Goal: Complete application form

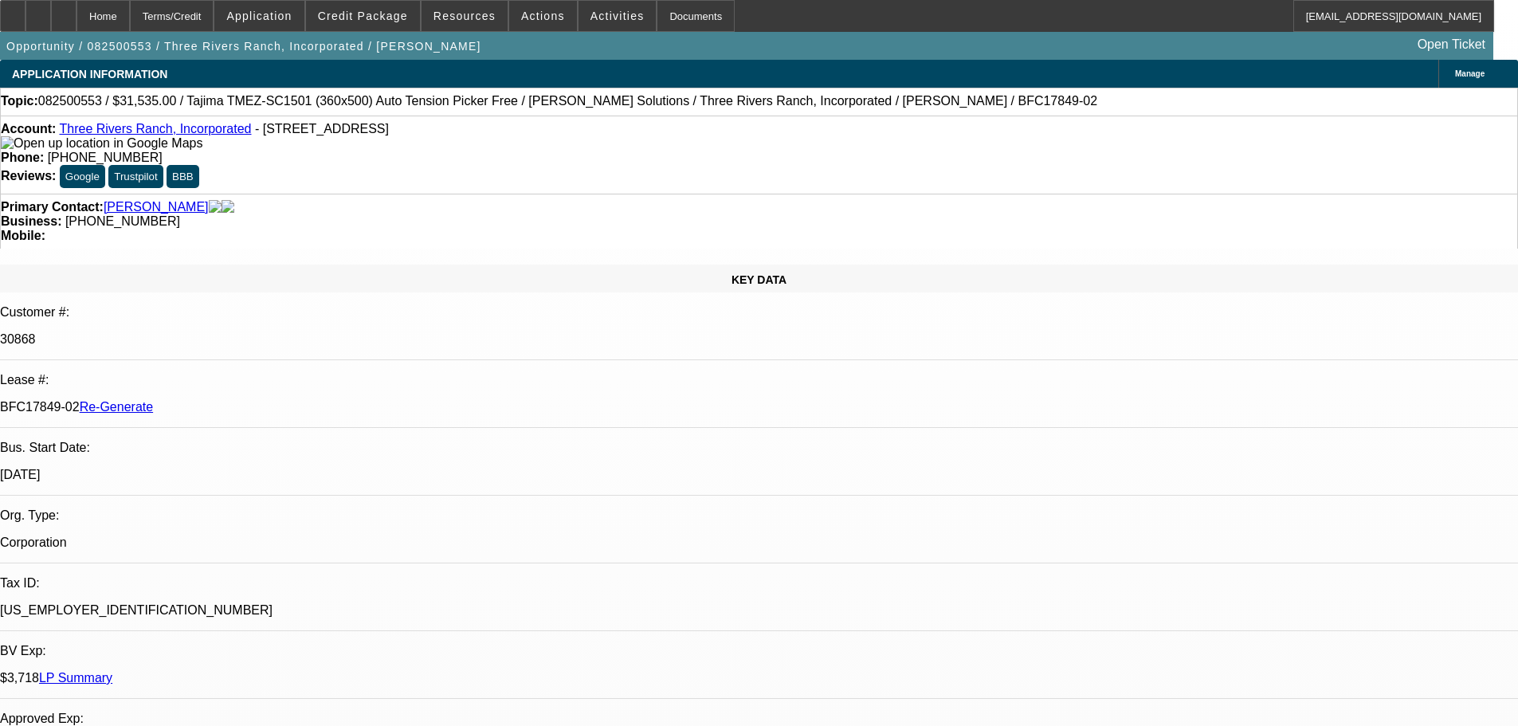
select select "3"
select select "0"
select select "2"
select select "0.1"
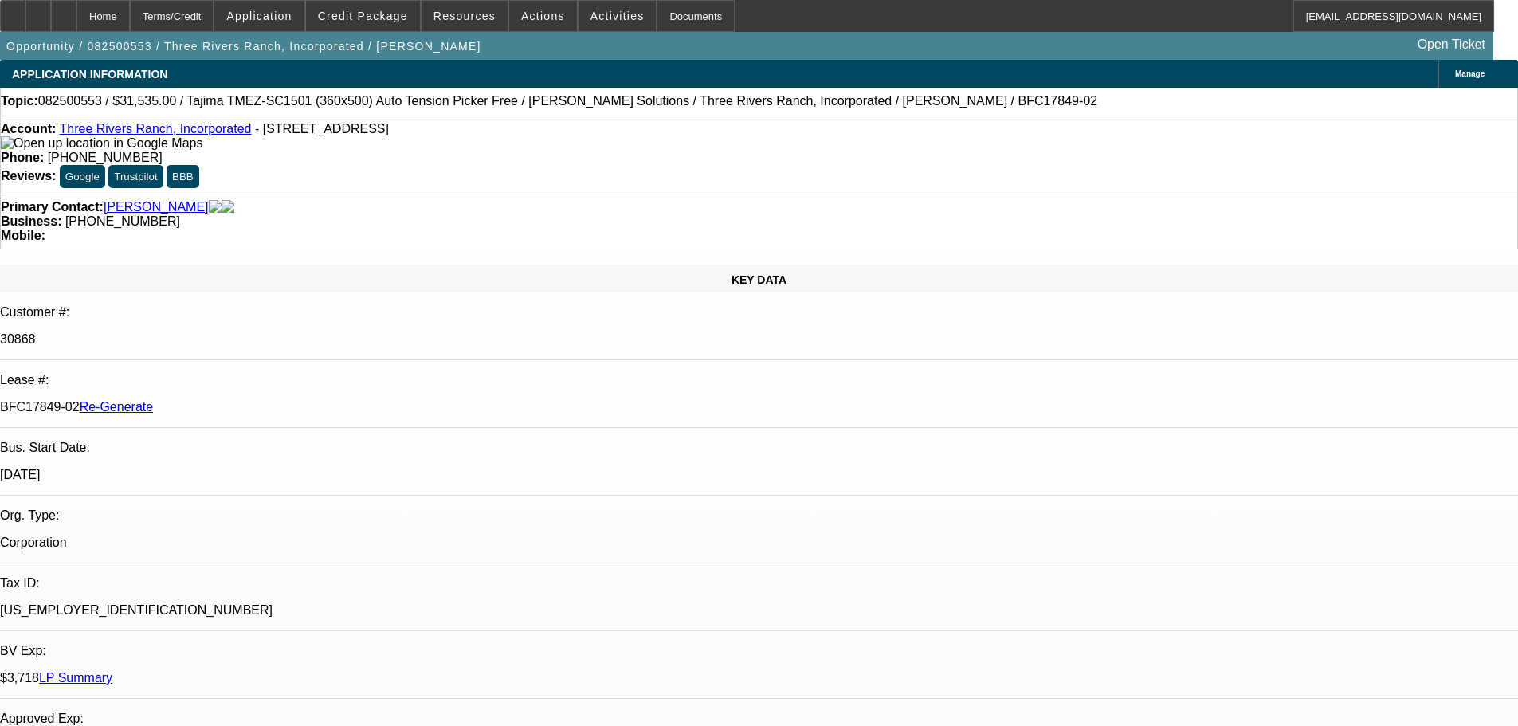
select select "4"
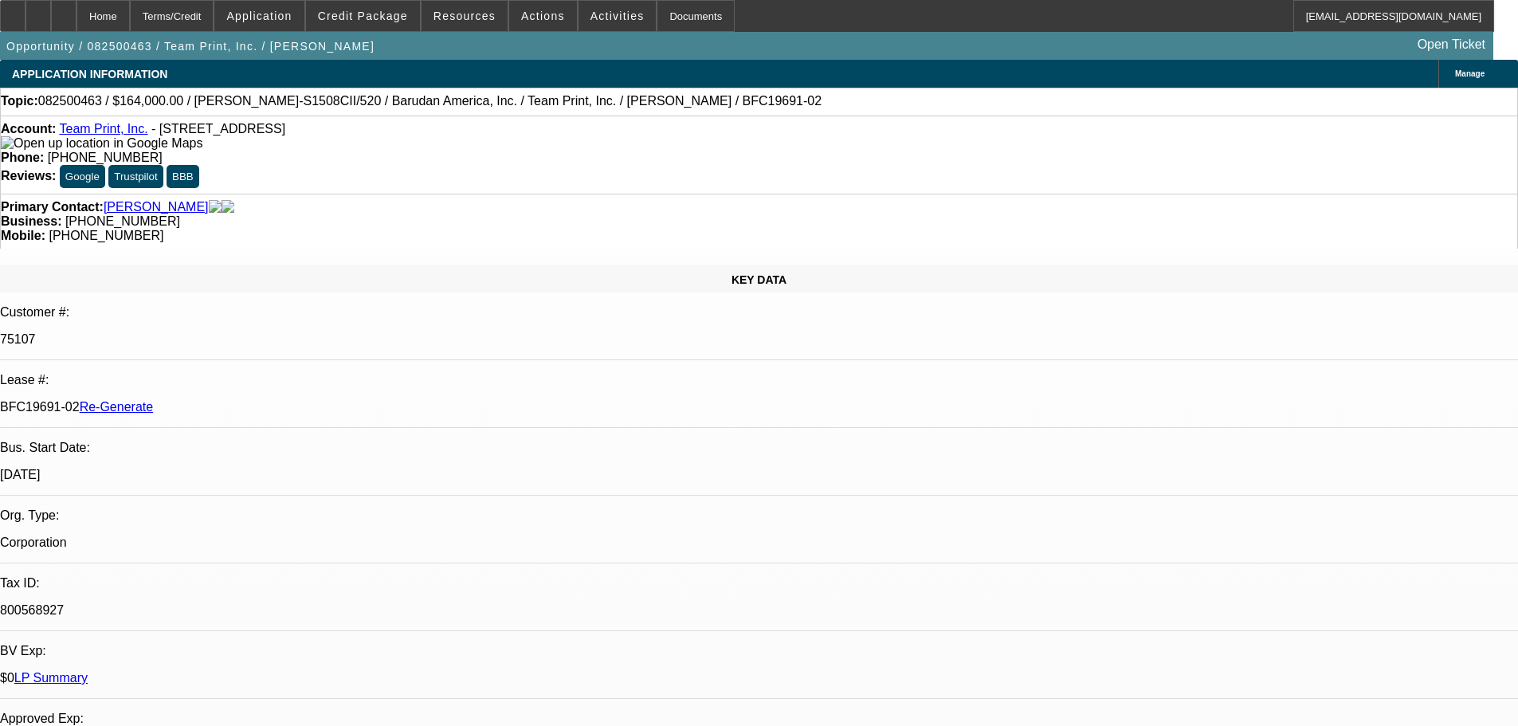
select select "3"
select select "0"
select select "2"
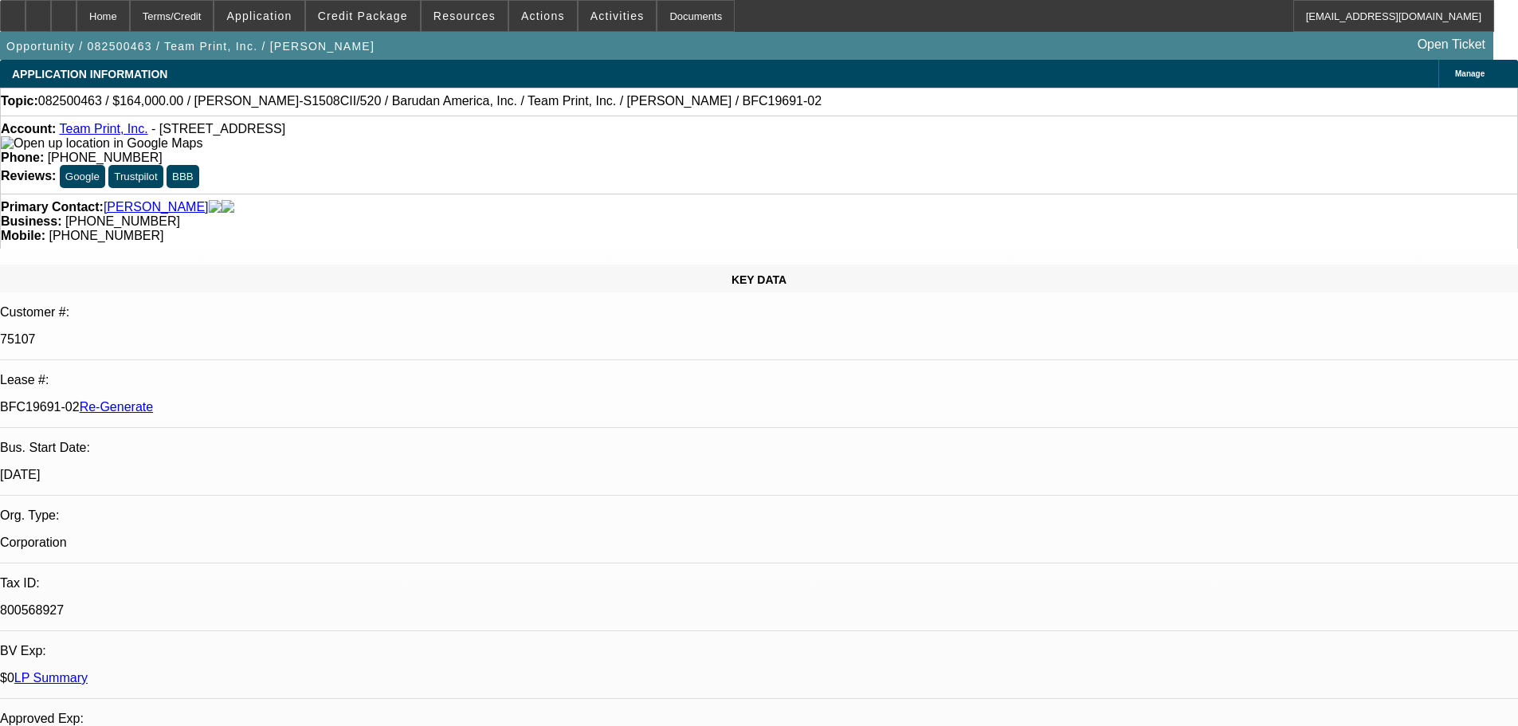
scroll to position [159, 0]
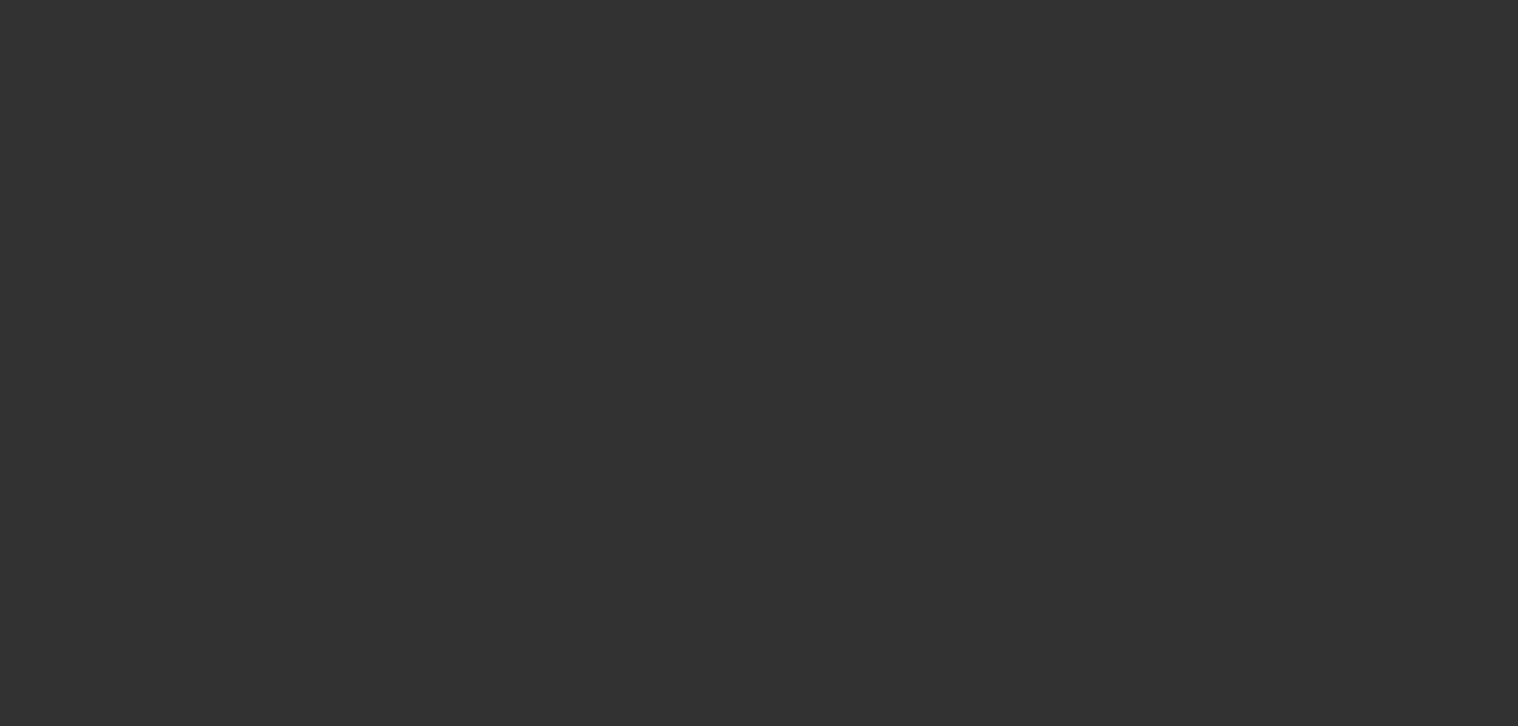
select select "3"
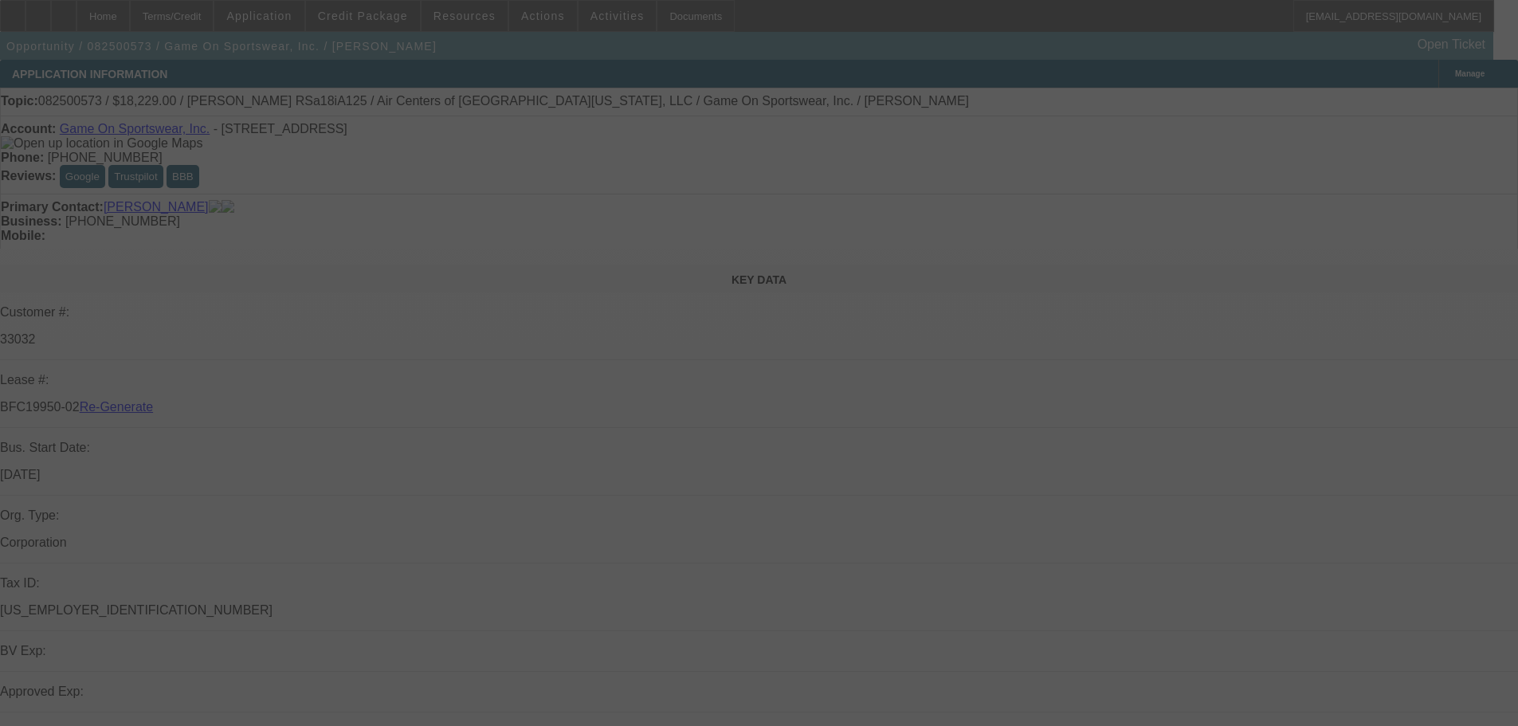
select select "0"
select select "6"
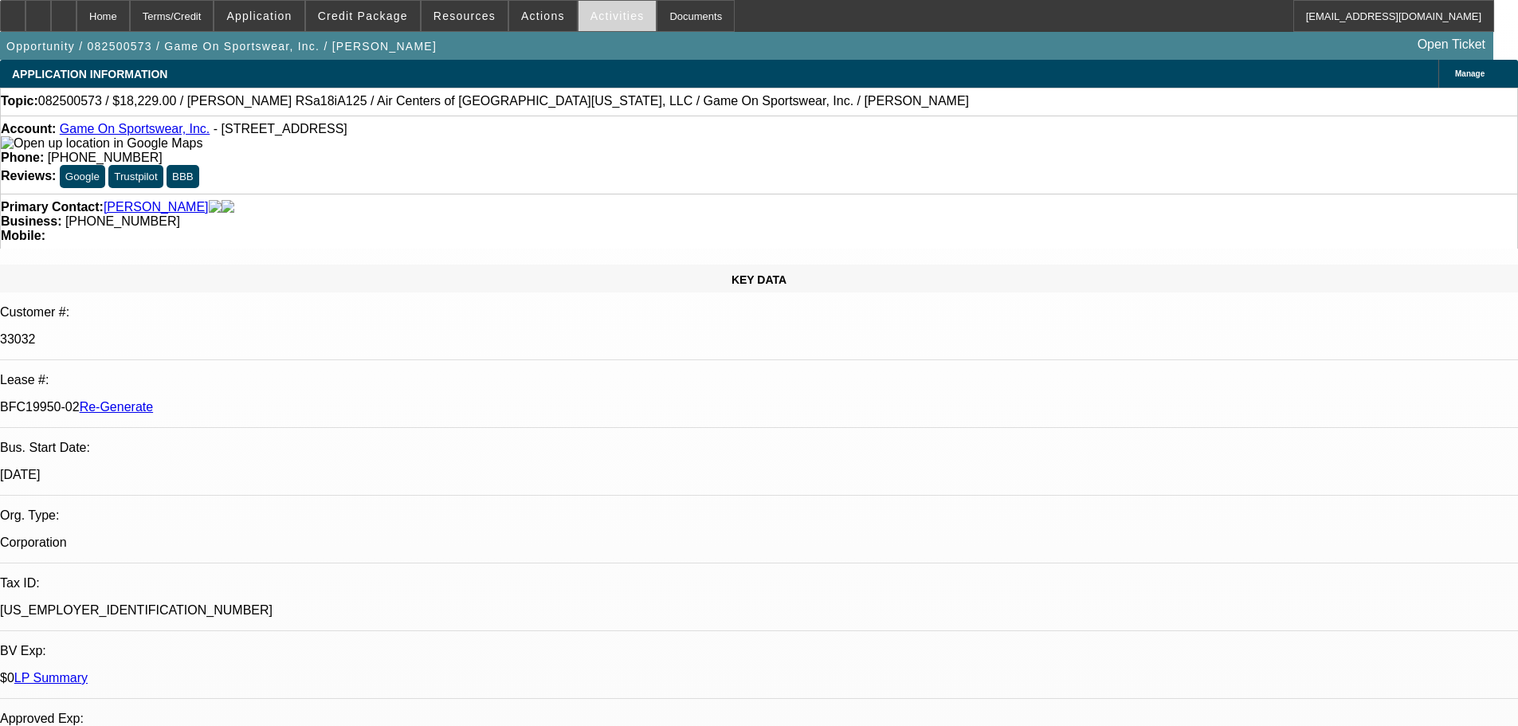
click at [611, 21] on span "Activities" at bounding box center [618, 16] width 54 height 13
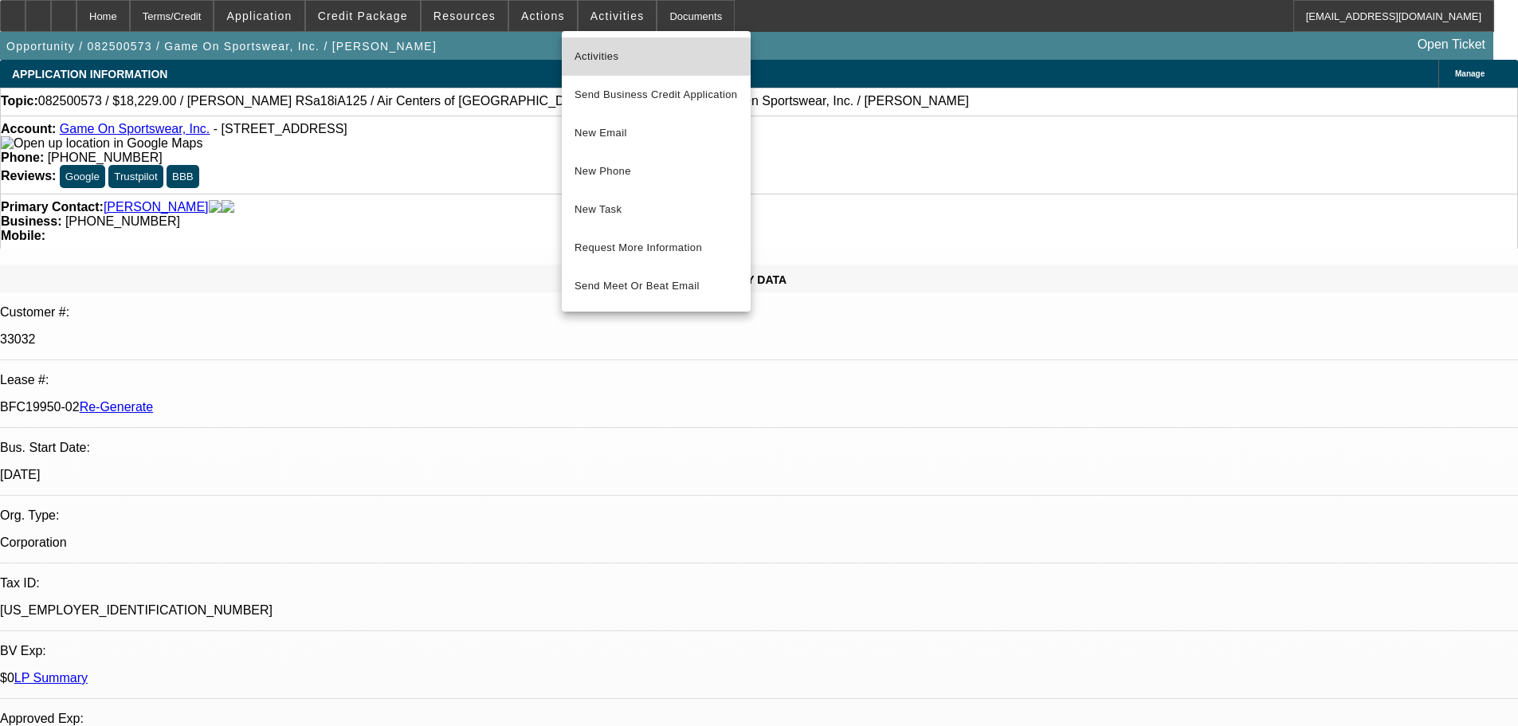
click at [605, 57] on span "Activities" at bounding box center [656, 56] width 163 height 19
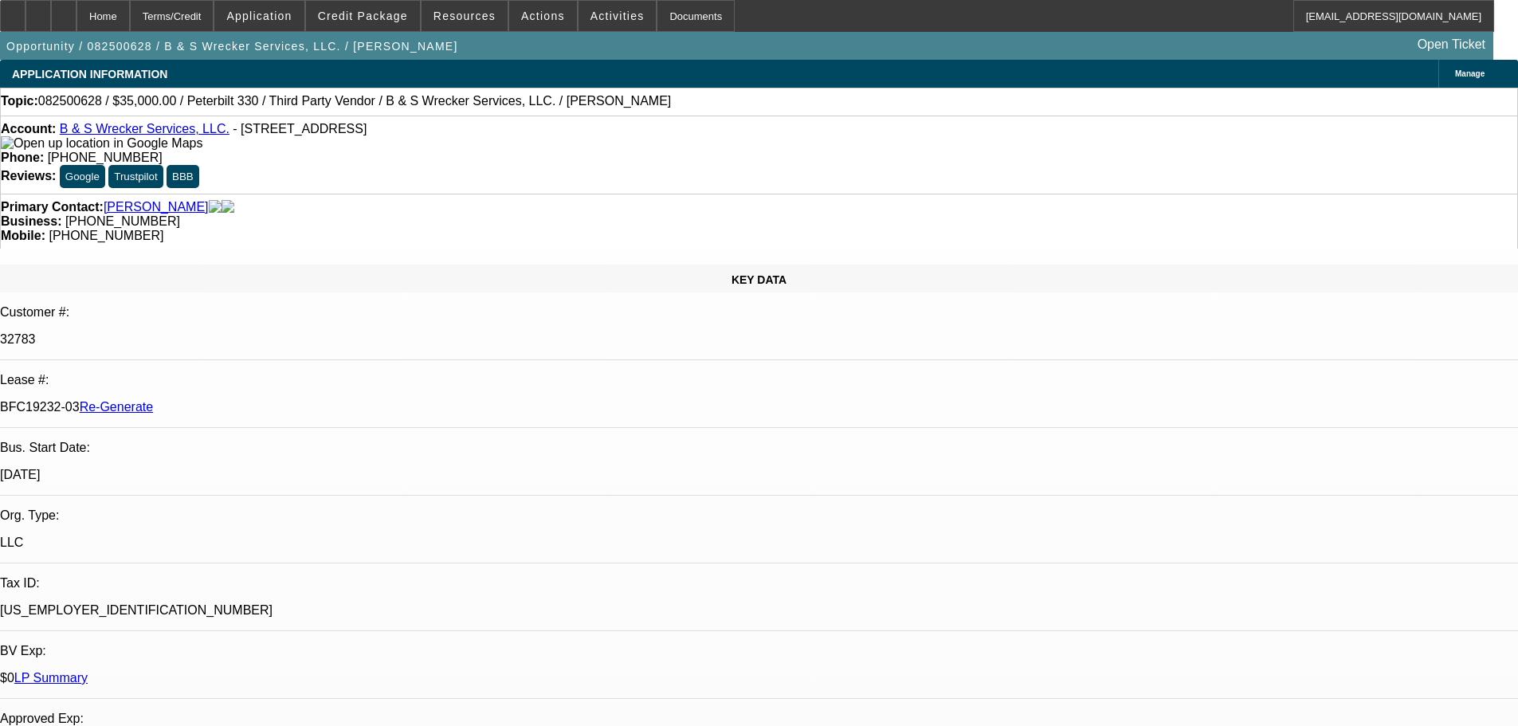
select select "3"
select select "0"
select select "6"
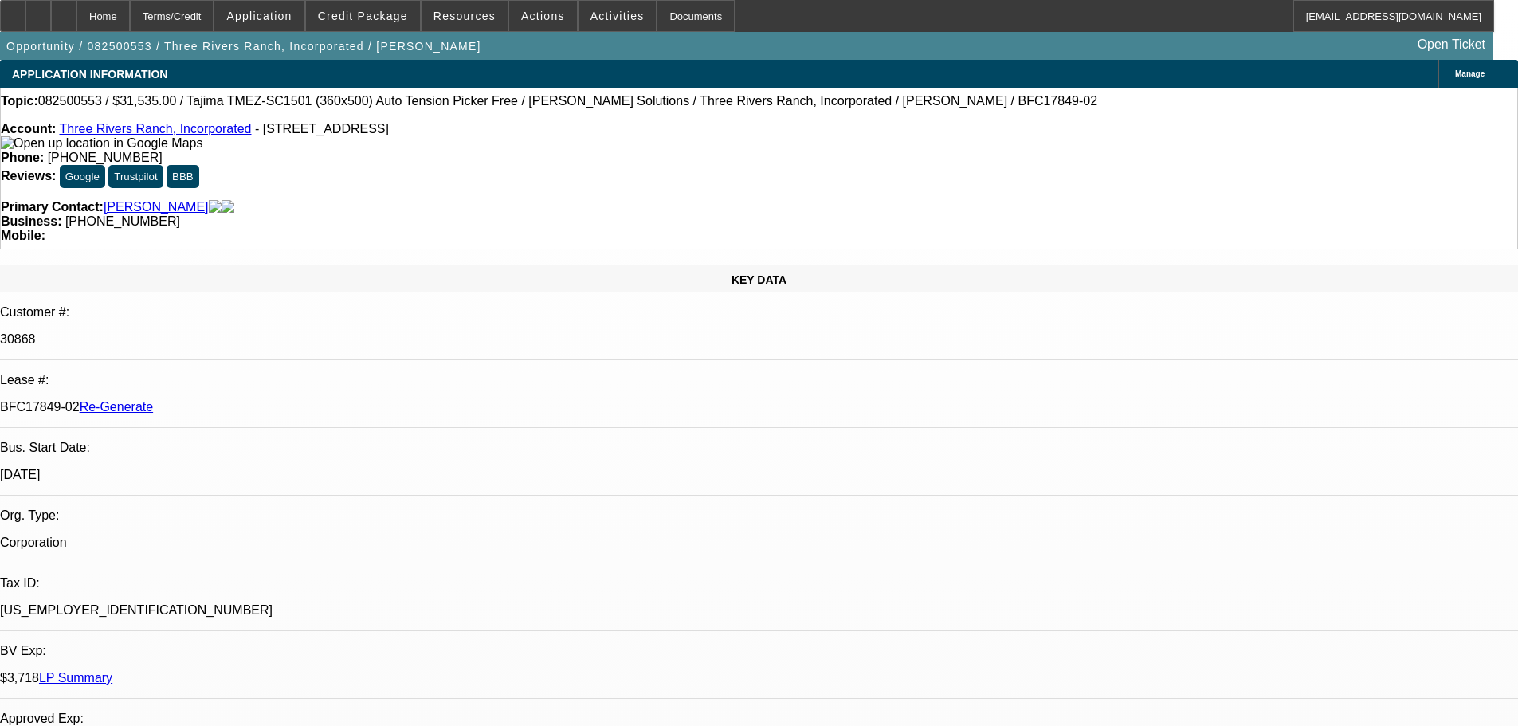
select select "3"
select select "0"
select select "2"
select select "0.1"
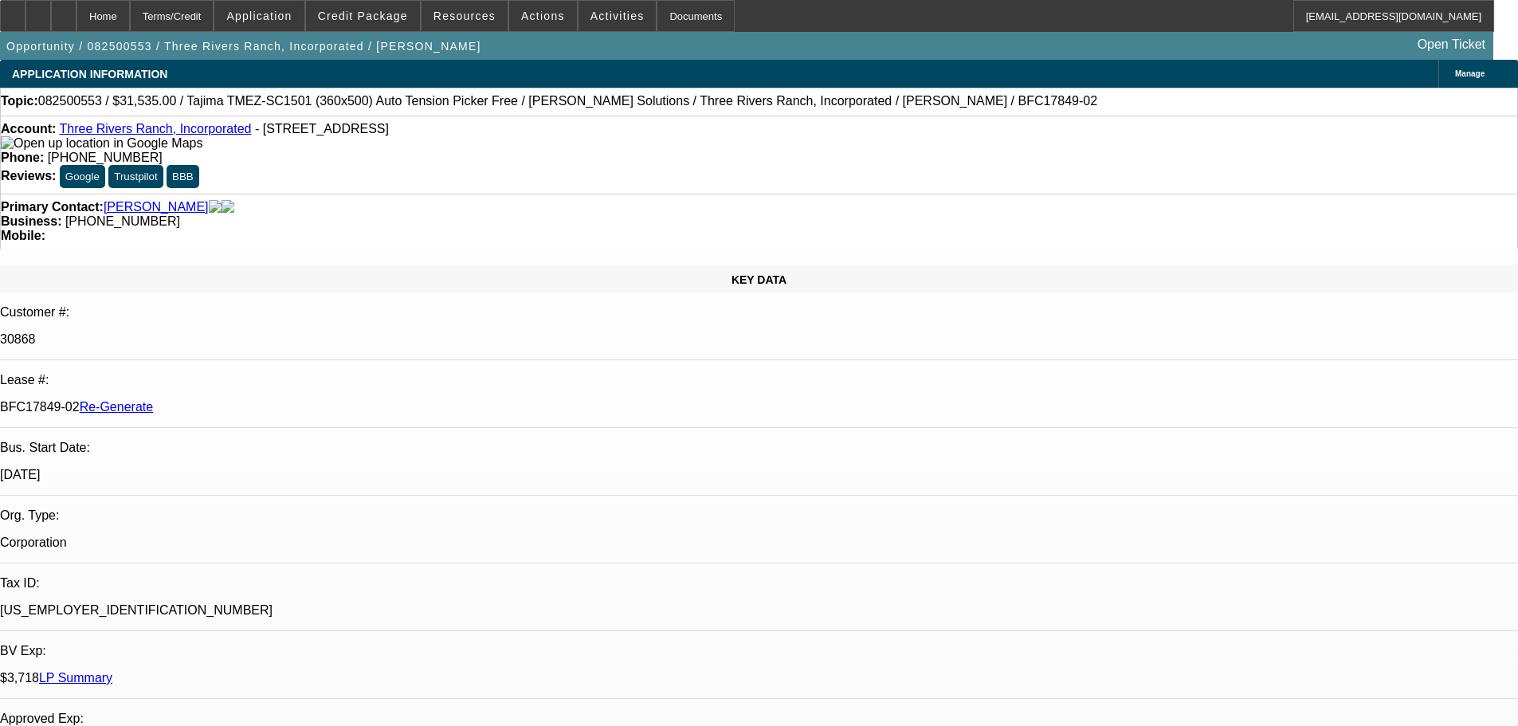
select select "4"
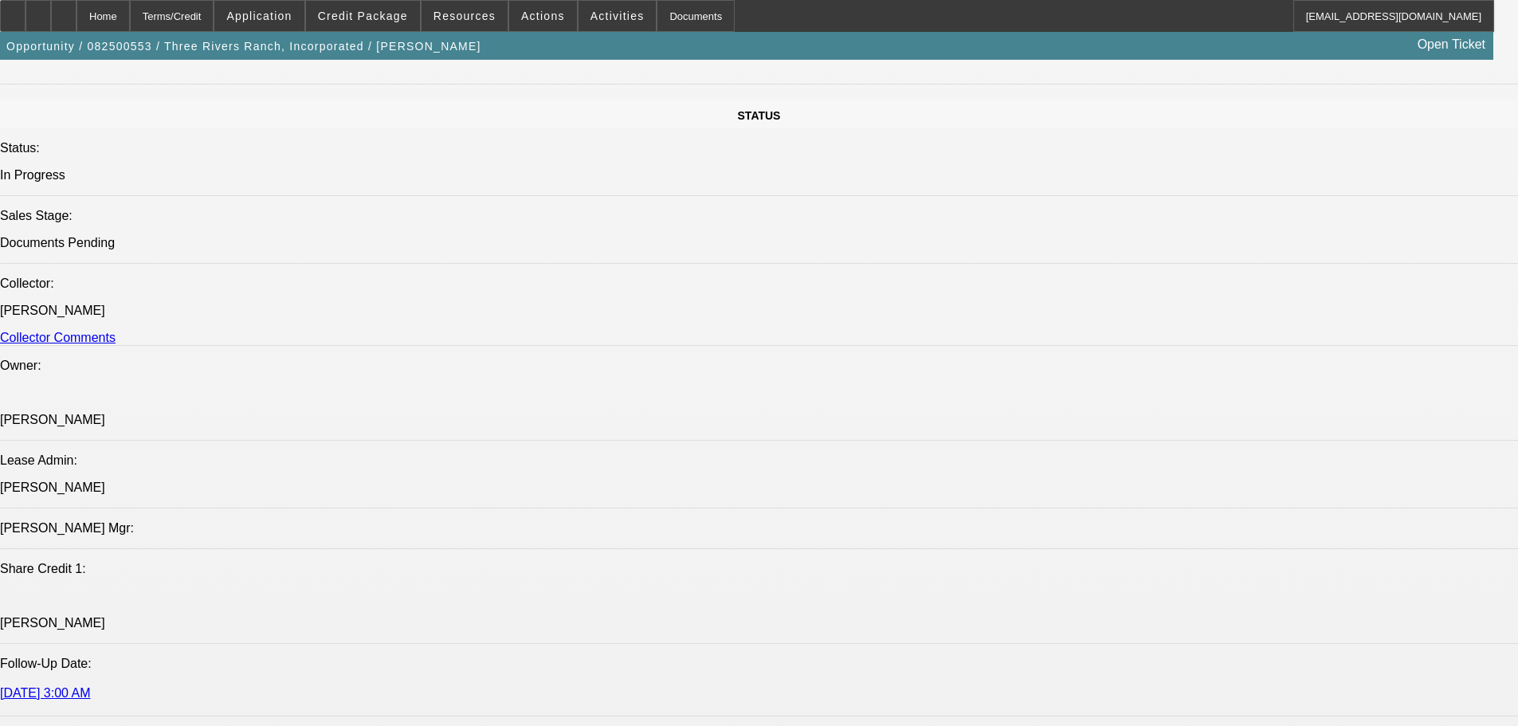
scroll to position [1674, 0]
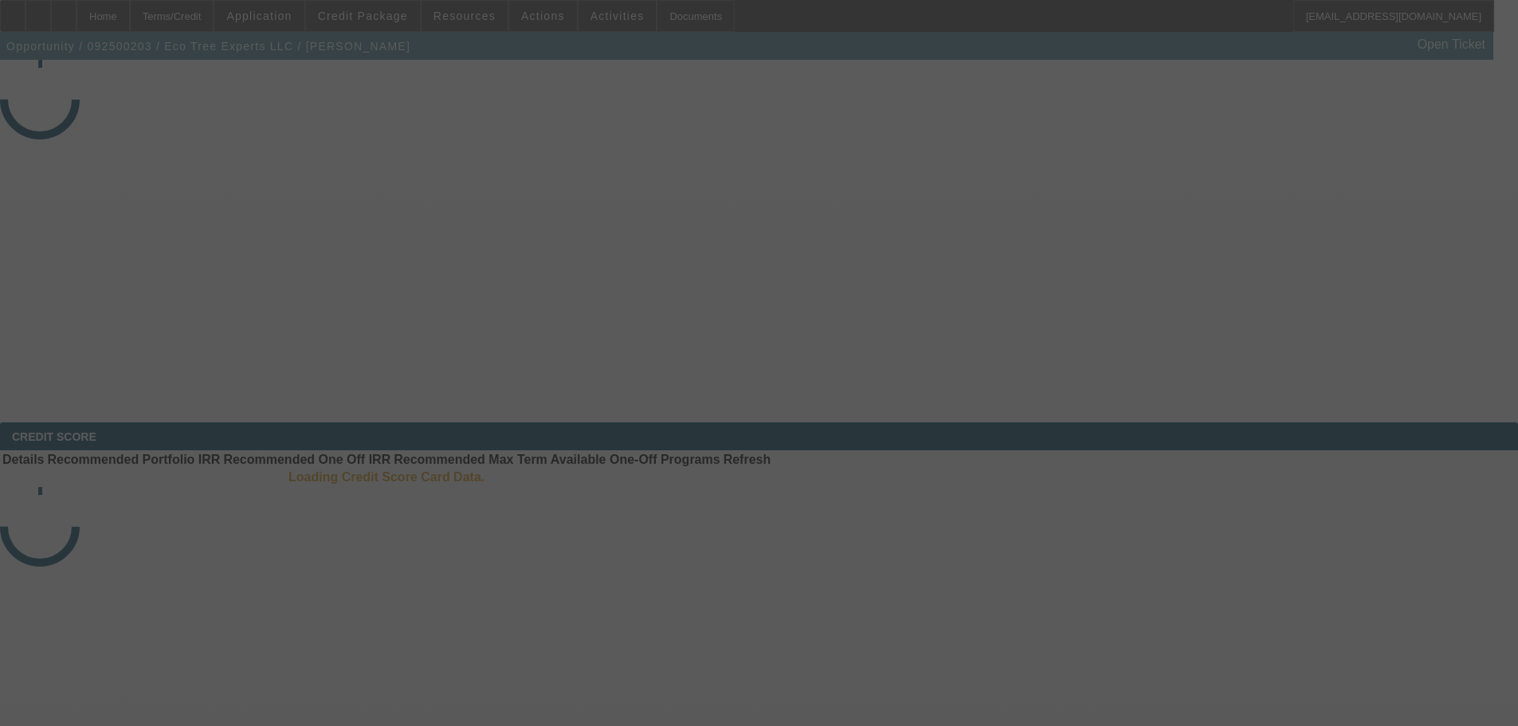
select select "3"
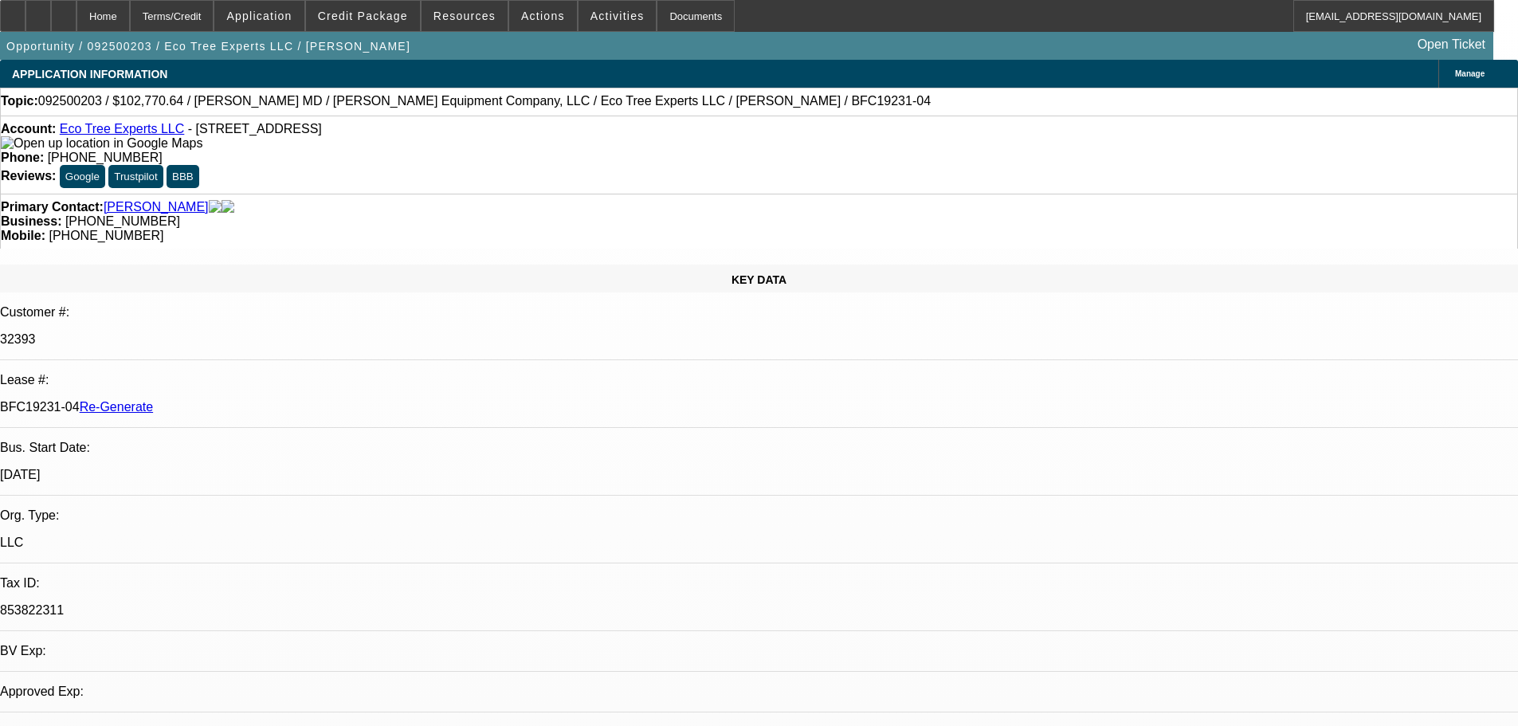
select select "0"
select select "6"
click at [691, 14] on div "Documents" at bounding box center [696, 16] width 78 height 32
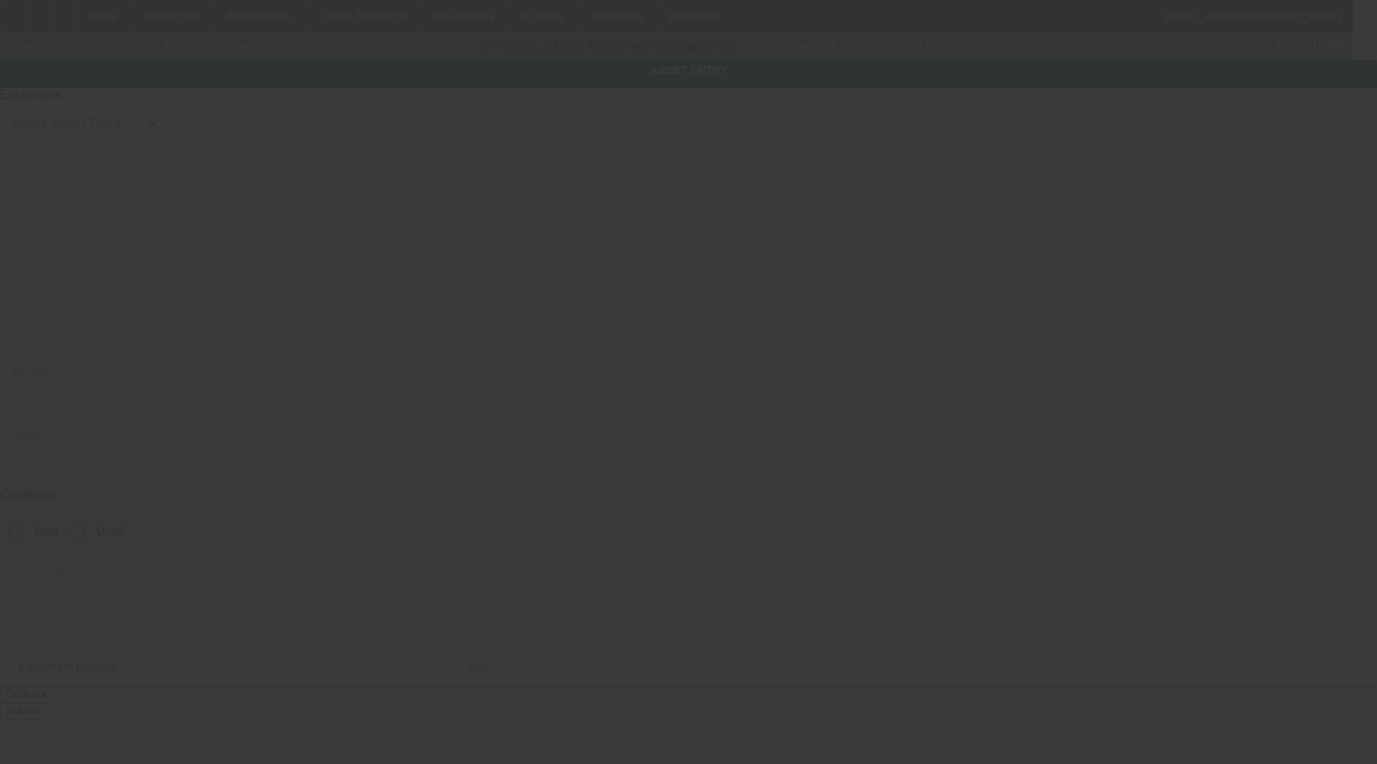
type input "[US_VEHICLE_IDENTIFICATION_NUMBER]"
type input "[PERSON_NAME]"
type input "MD"
radio input "true"
type input "[STREET_ADDRESS]"
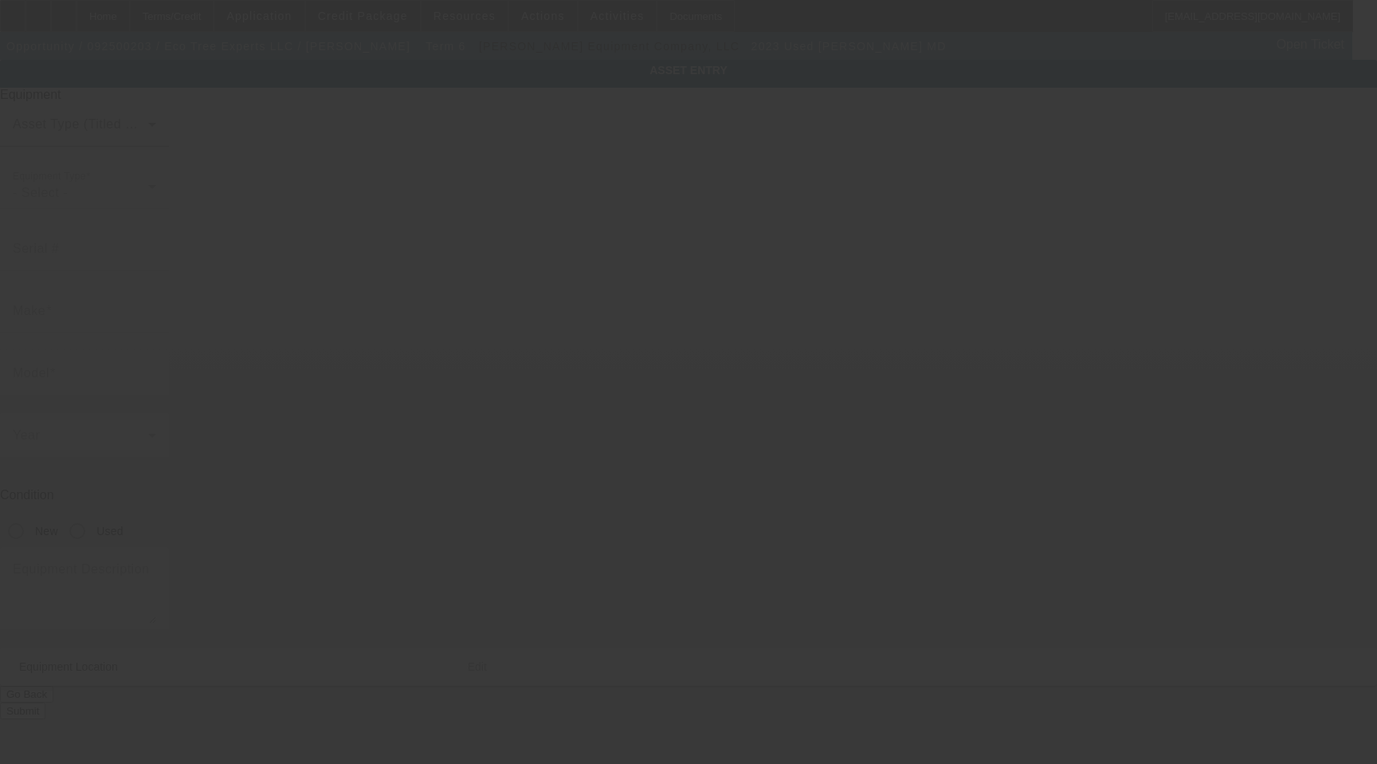
type input "Ste 600"
type input "[GEOGRAPHIC_DATA]"
type input "33401"
type input "[GEOGRAPHIC_DATA]"
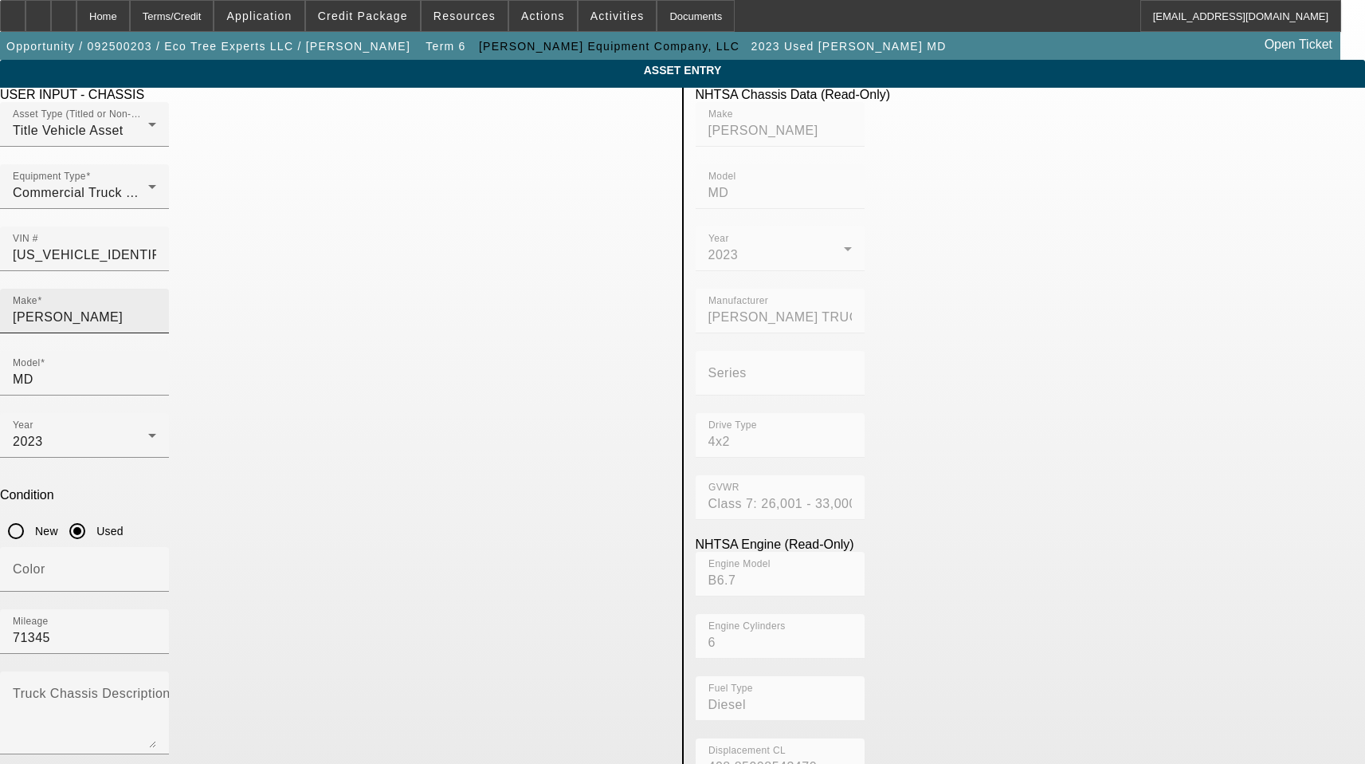
click at [156, 289] on div "Make [PERSON_NAME]" at bounding box center [84, 311] width 143 height 45
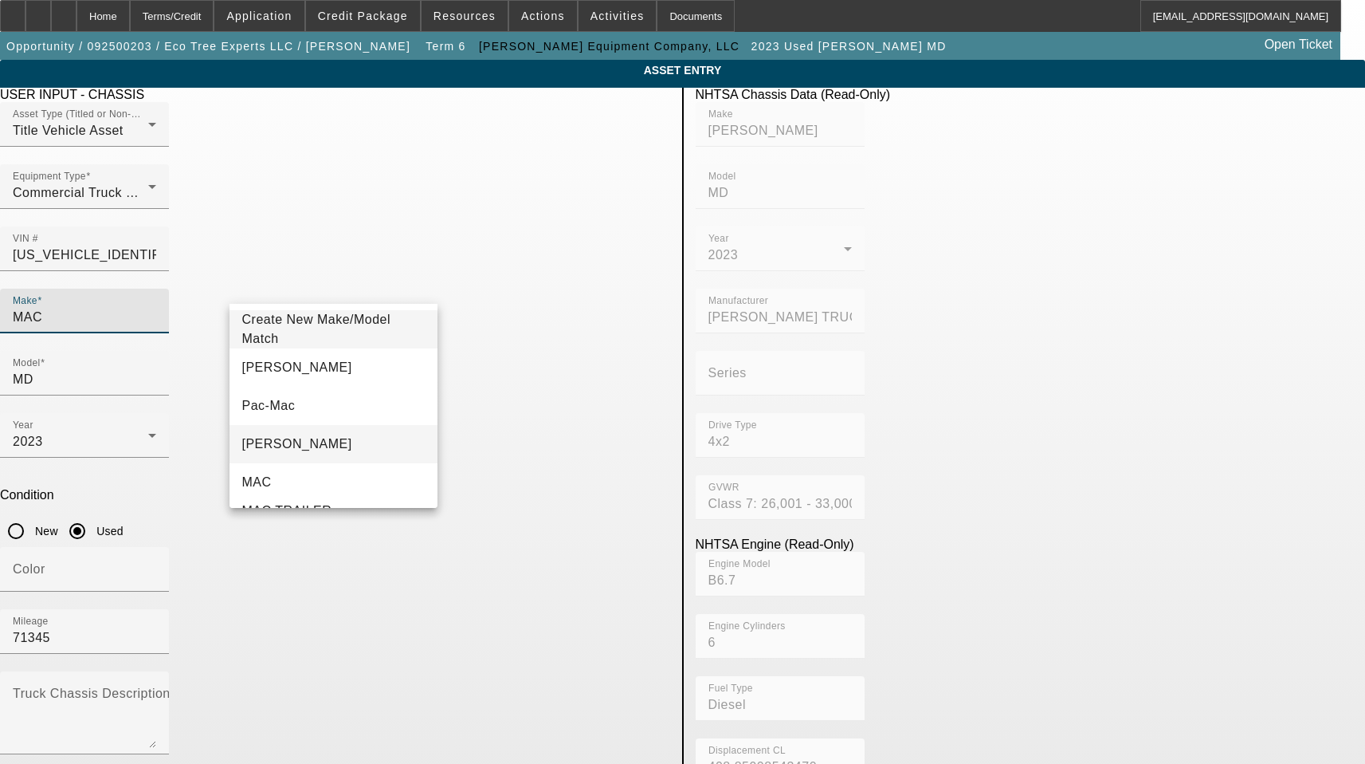
type input "MAC"
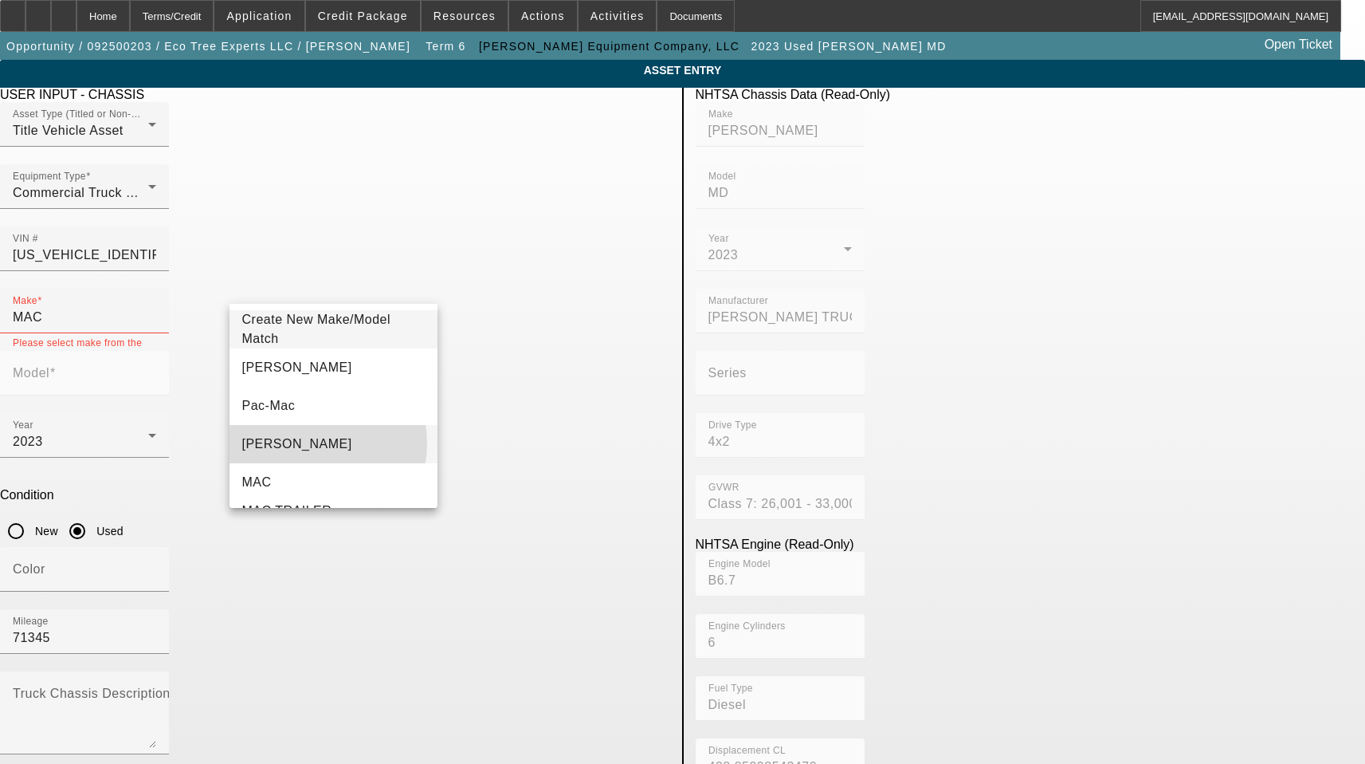
click at [299, 443] on mat-option "[PERSON_NAME]" at bounding box center [334, 444] width 209 height 38
type input "[PERSON_NAME]"
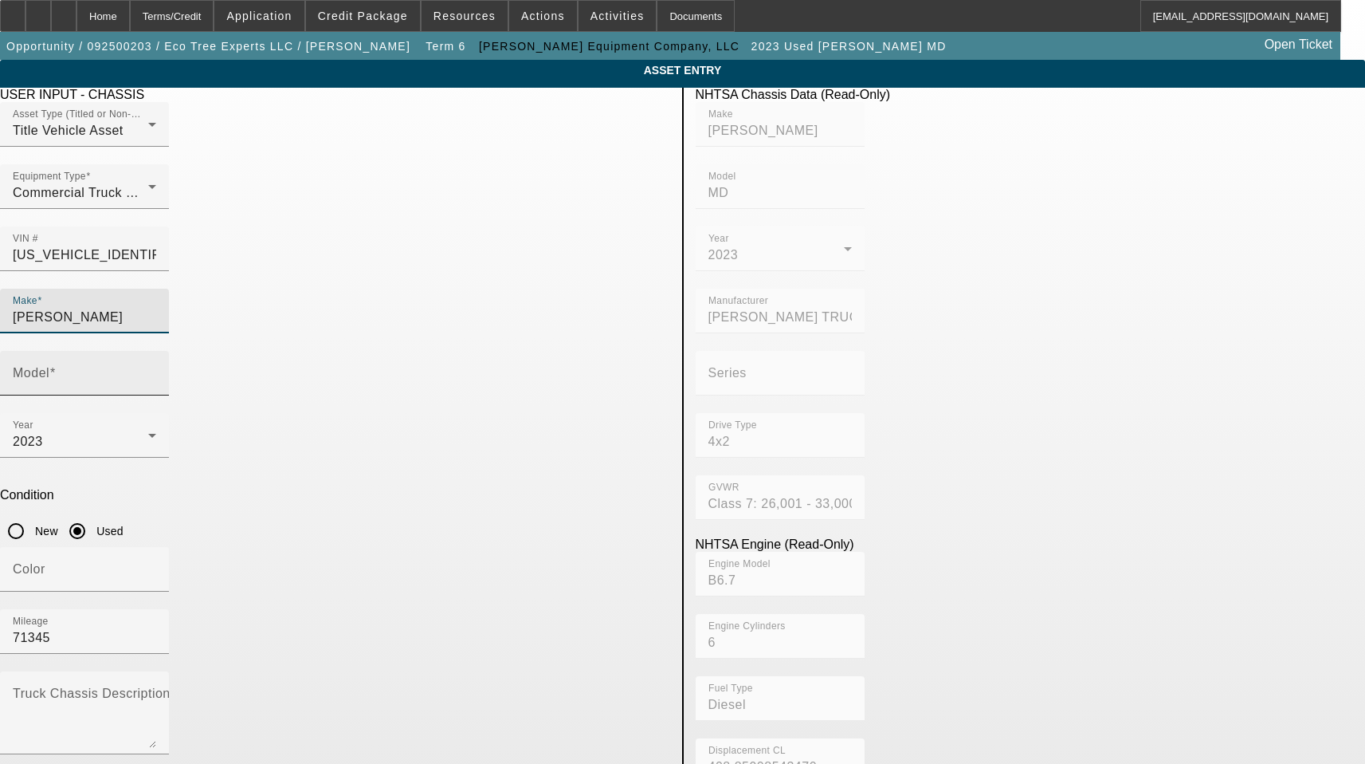
click at [156, 370] on input "Model" at bounding box center [84, 379] width 143 height 19
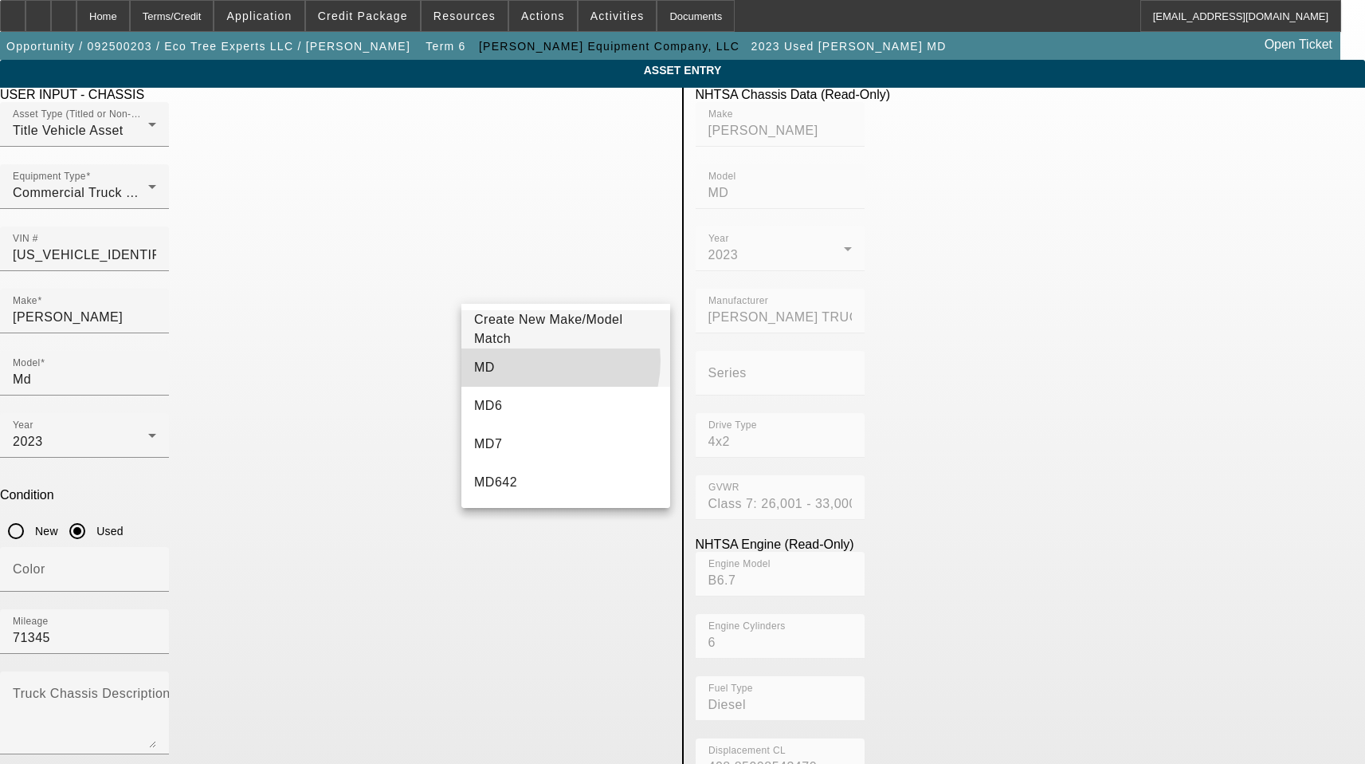
click at [533, 360] on mat-option "MD" at bounding box center [566, 367] width 209 height 38
type input "MD"
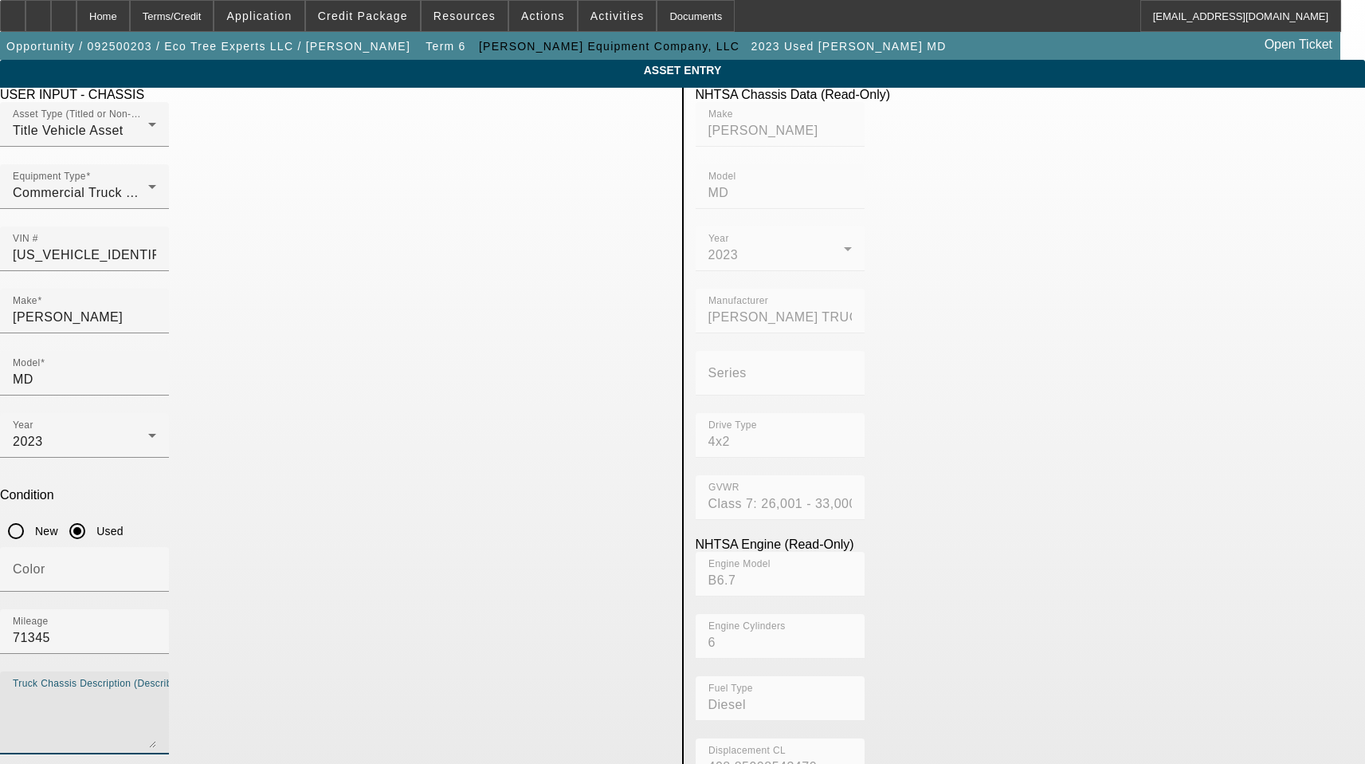
click at [156, 690] on textarea "Truck Chassis Description (Describe the truck chassis only)" at bounding box center [84, 718] width 143 height 57
click at [156, 690] on textarea "with:" at bounding box center [84, 718] width 143 height 57
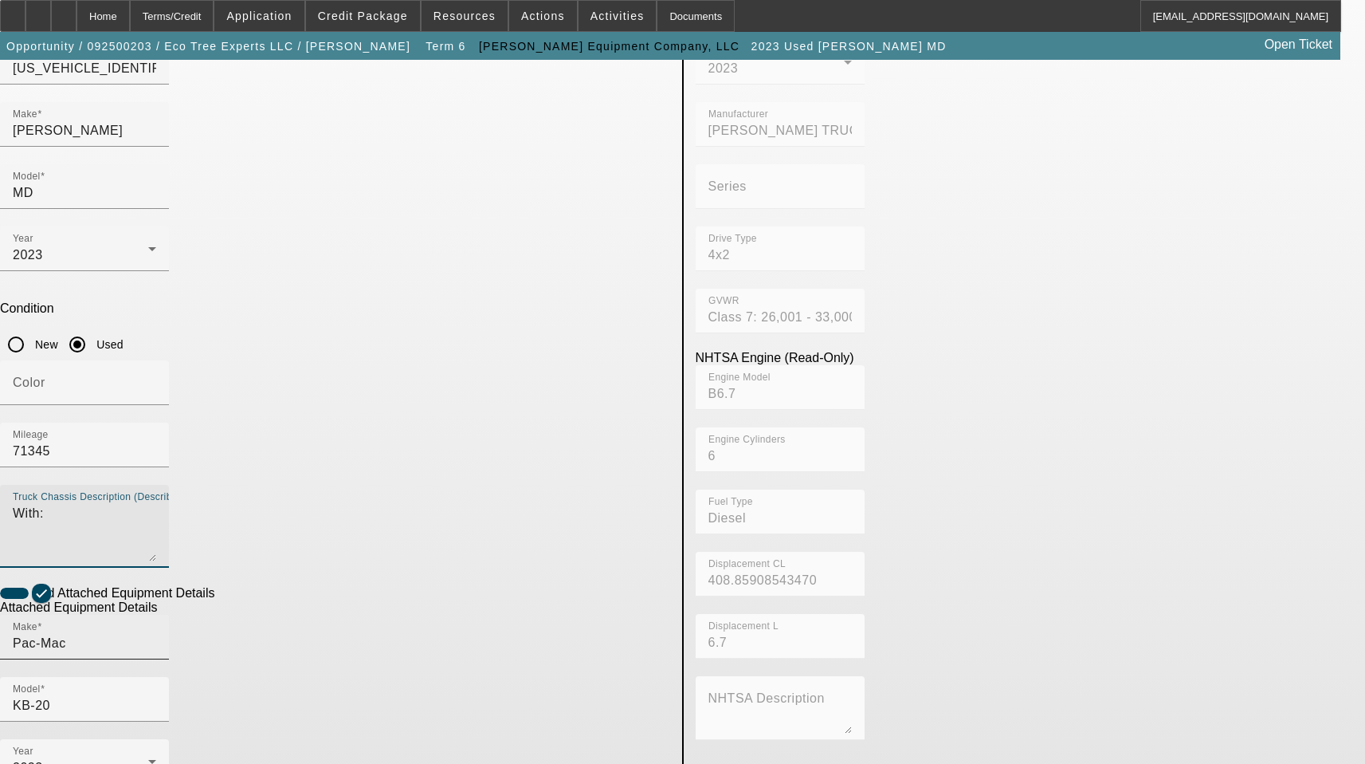
scroll to position [263, 0]
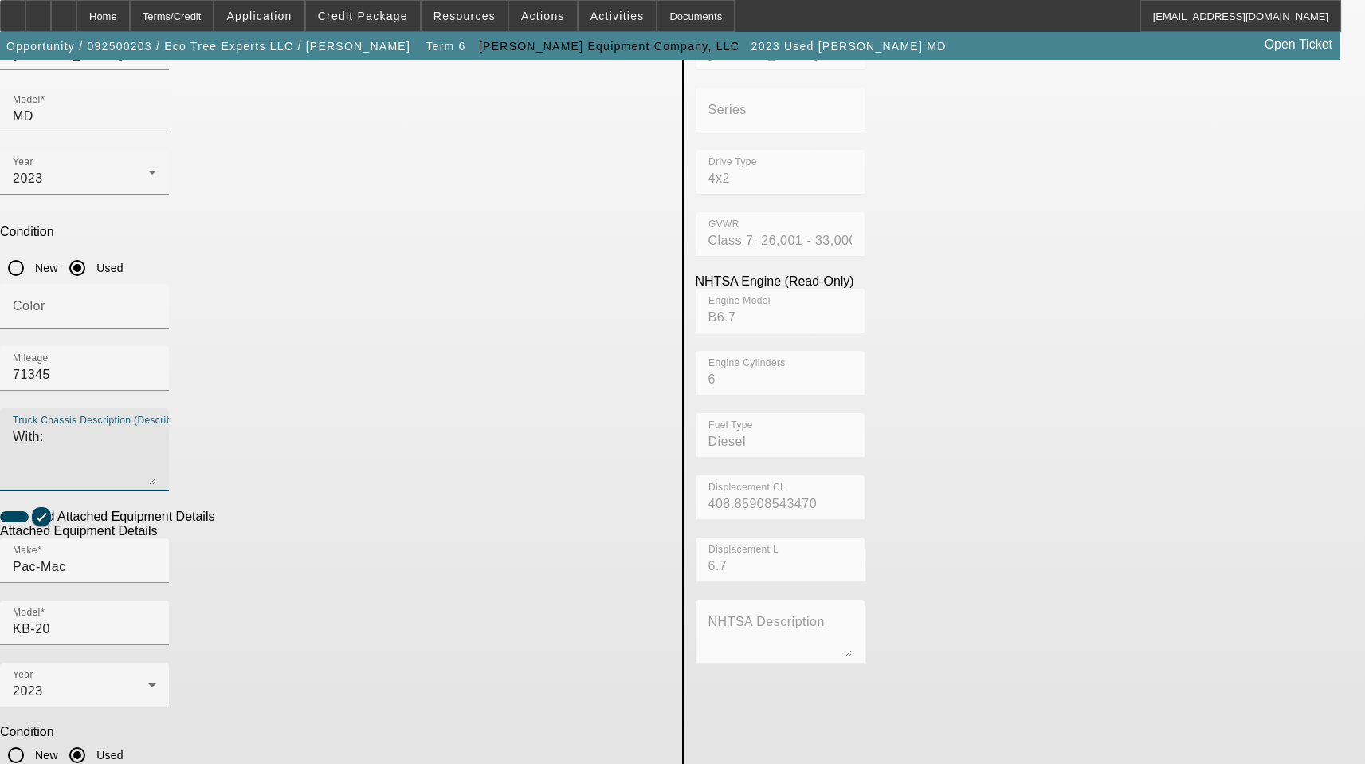
type textarea "With:"
checkbox input "false"
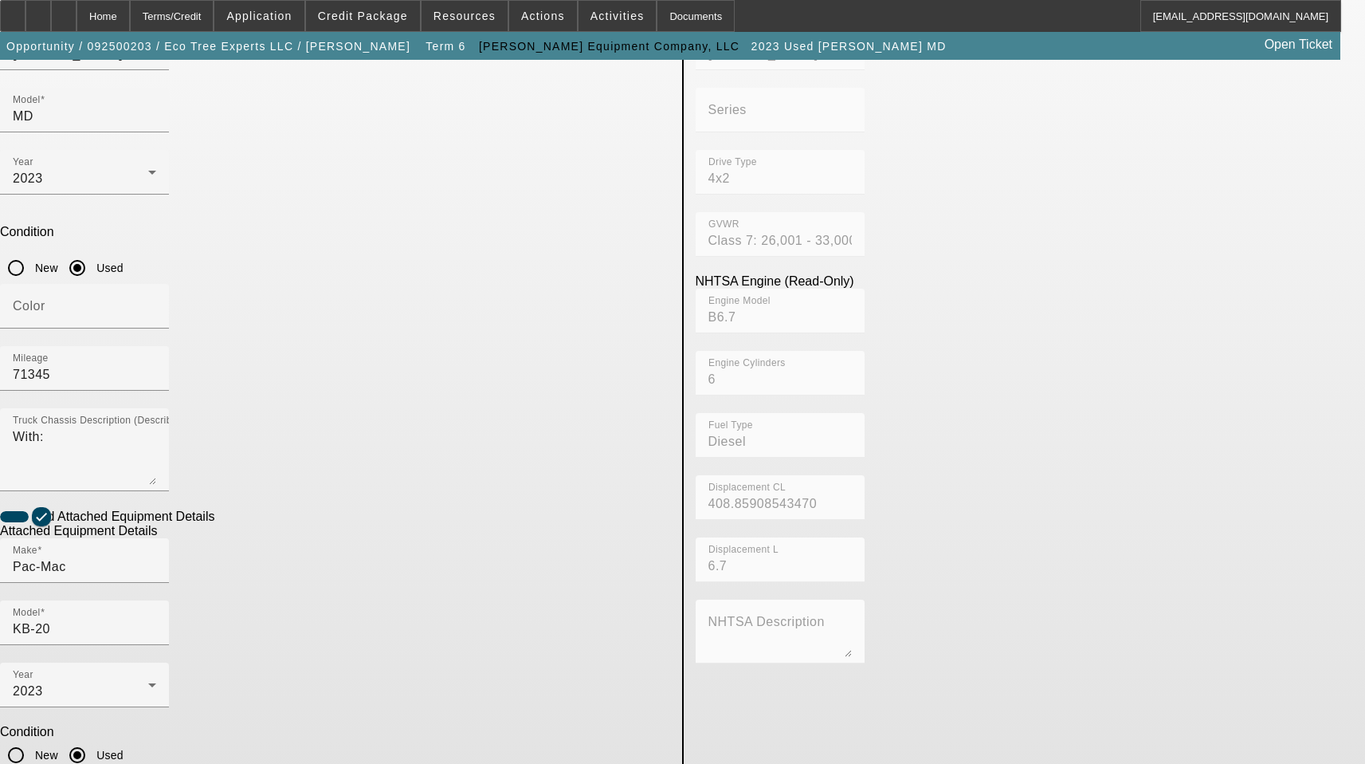
drag, startPoint x: 655, startPoint y: 576, endPoint x: 22, endPoint y: 524, distance: 635.0
click at [22, 524] on app-asset-collateral-manage "ASSET ENTRY Delete asset USER INPUT - CHASSIS Asset Type (Titled or Non-Titled)…" at bounding box center [682, 417] width 1365 height 1240
type textarea "W"
type textarea "Includes all options, attachments, and accessories"
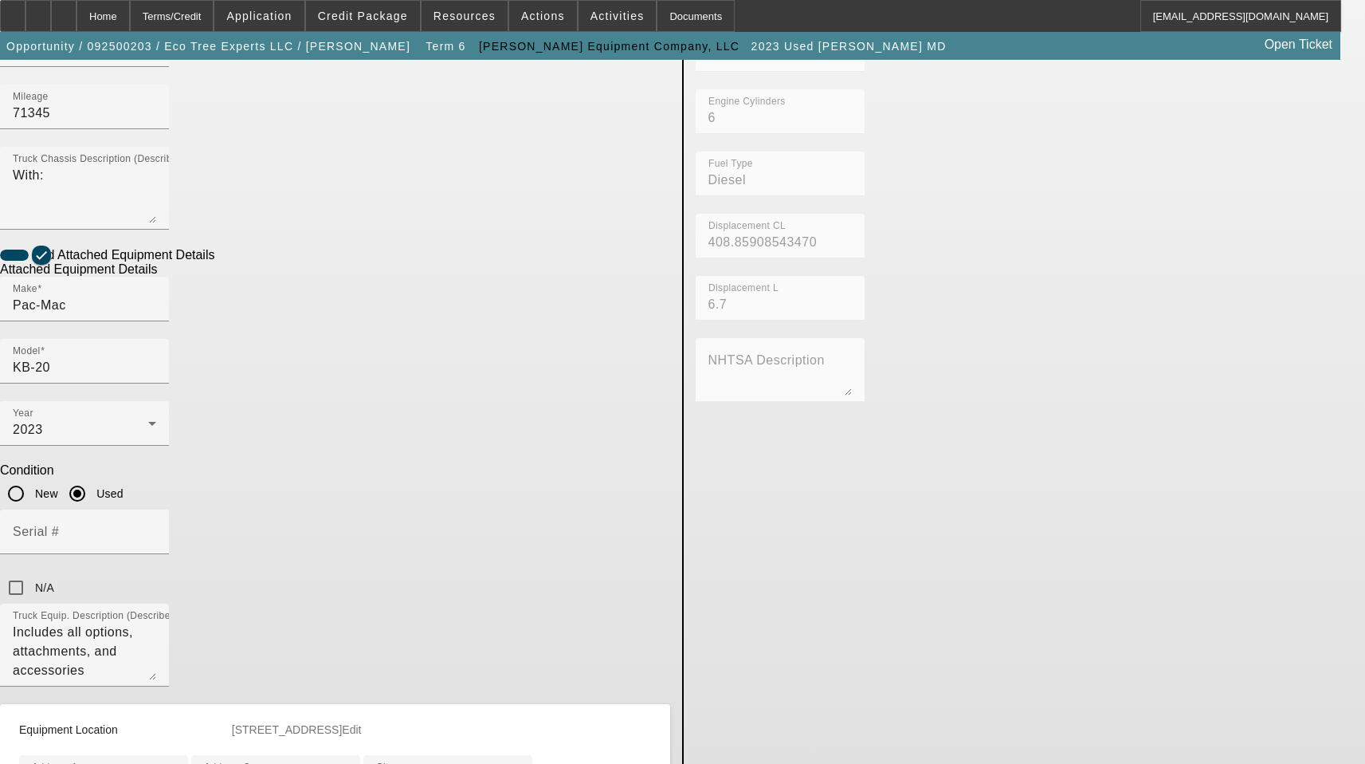
scroll to position [808, 0]
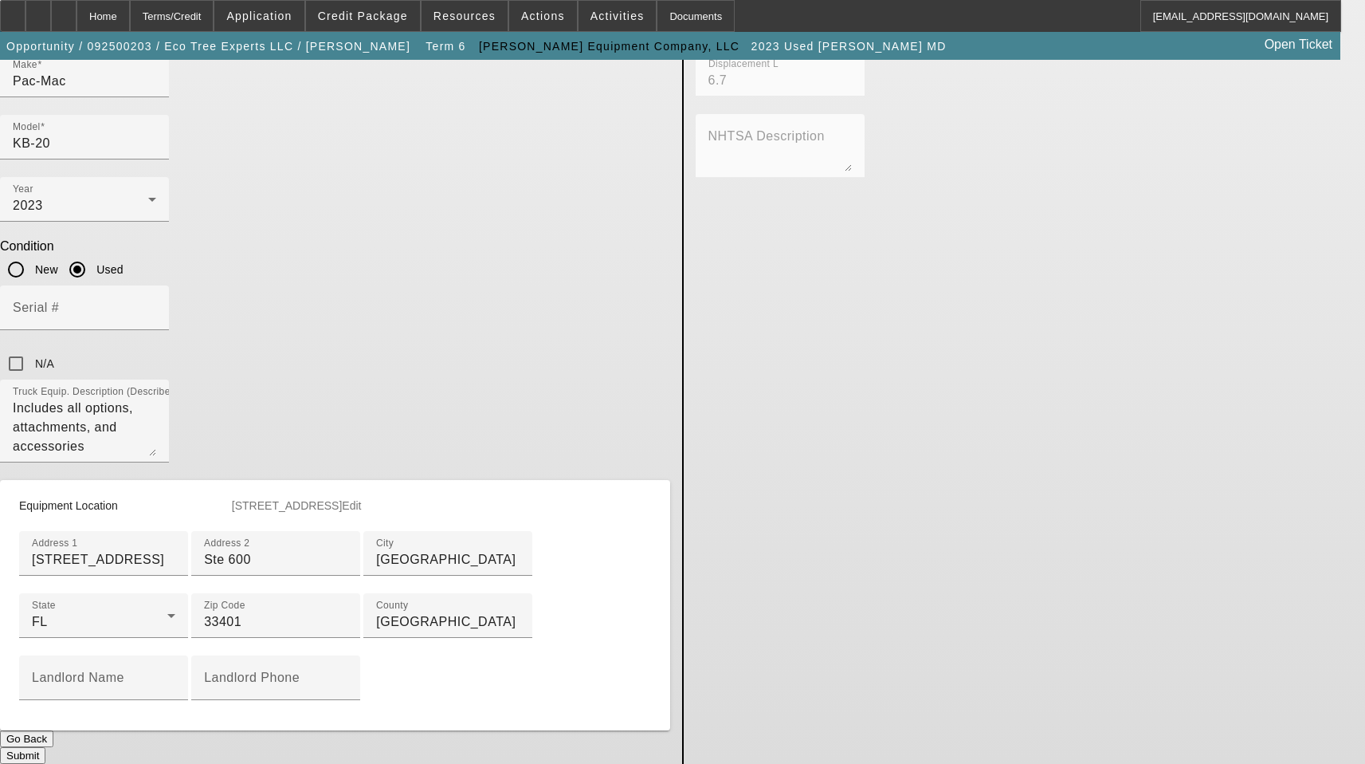
click at [45, 747] on button "Submit" at bounding box center [22, 755] width 45 height 17
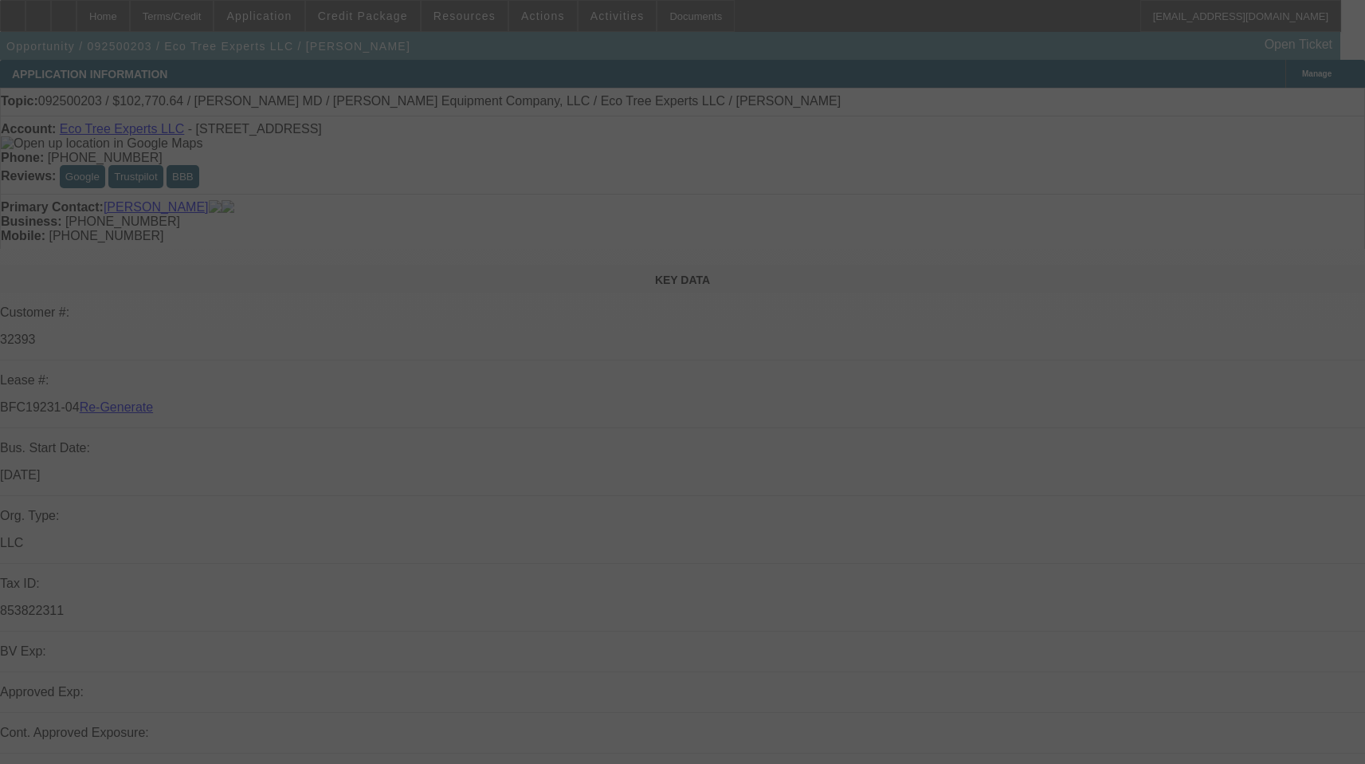
select select "3"
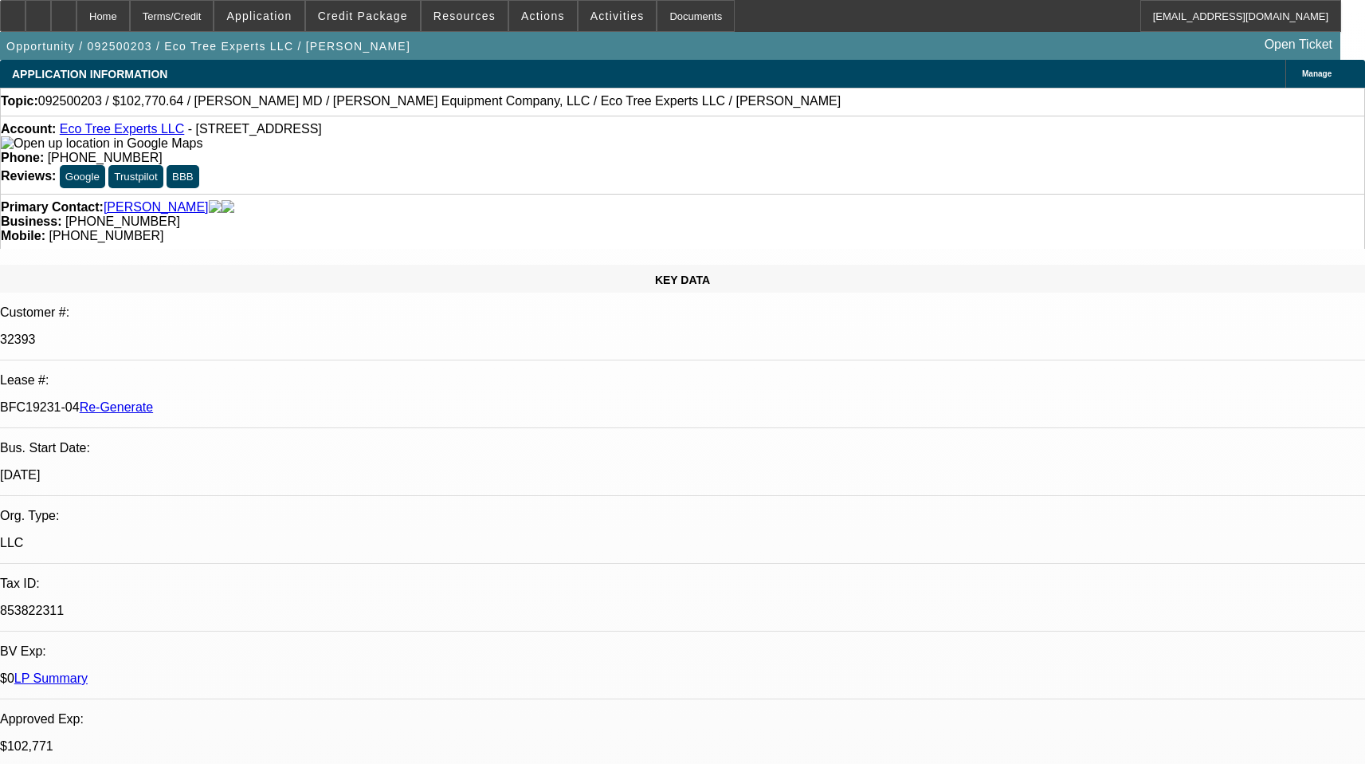
select select "0"
select select "6"
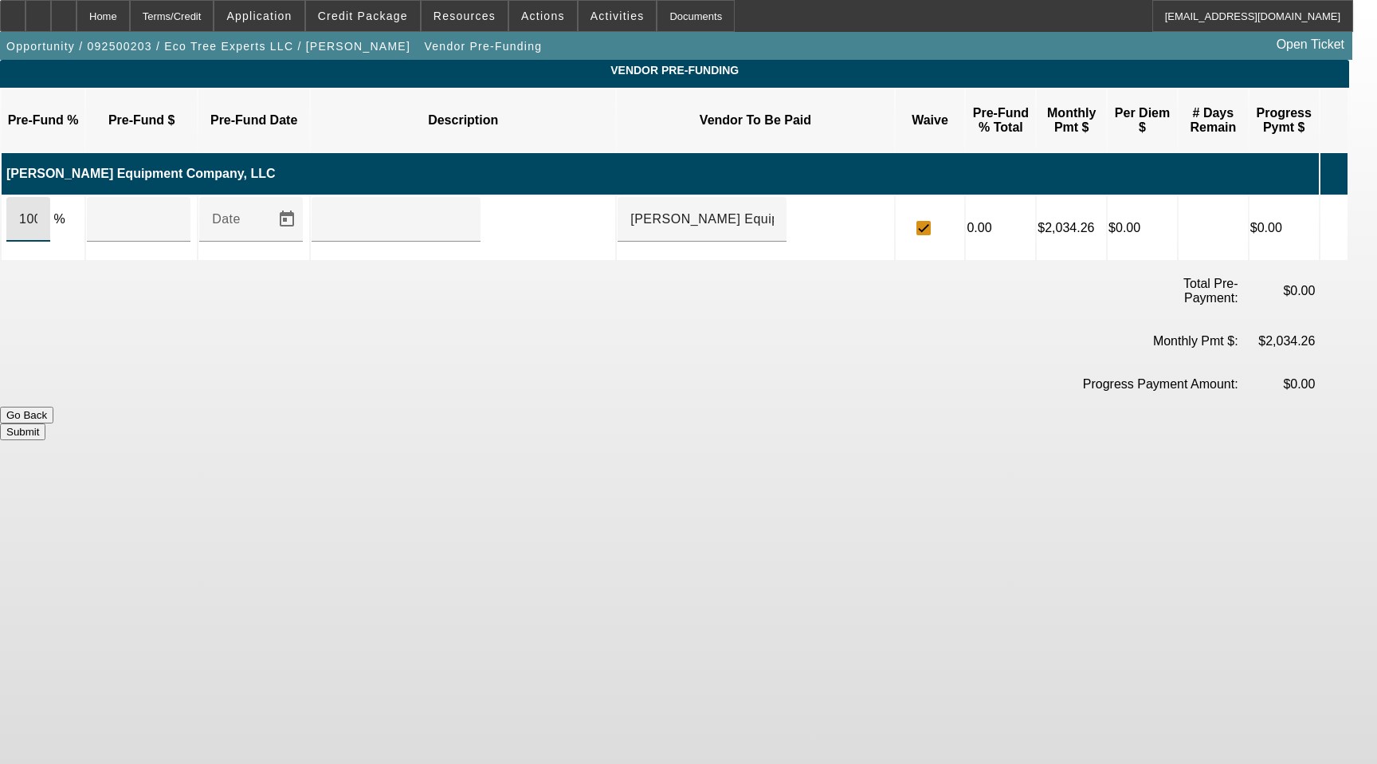
click at [37, 210] on input "100" at bounding box center [28, 219] width 18 height 19
drag, startPoint x: 127, startPoint y: 197, endPoint x: 142, endPoint y: 196, distance: 15.2
click at [128, 210] on input "102770.64" at bounding box center [139, 219] width 78 height 19
type input "$102,770.64"
click at [346, 197] on div at bounding box center [396, 219] width 169 height 45
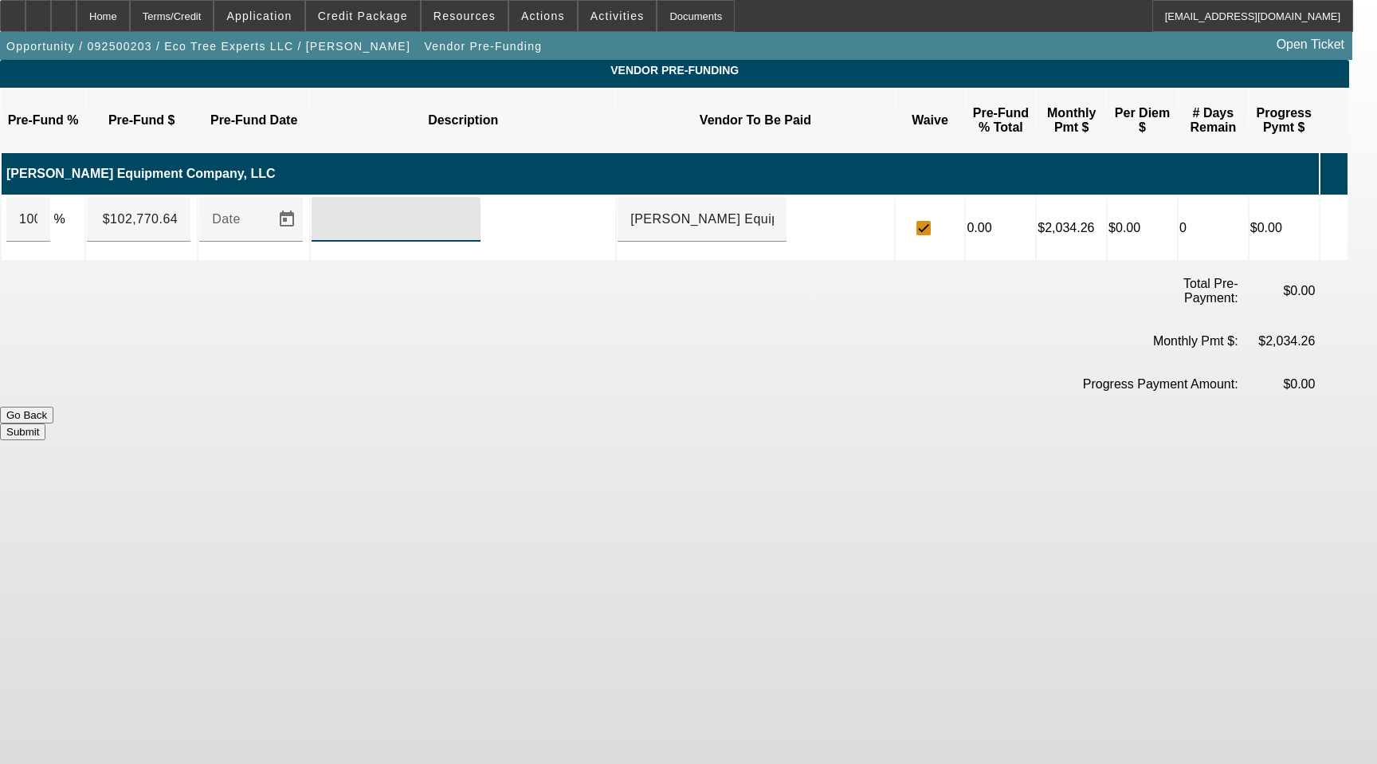
click at [366, 210] on input "text" at bounding box center [395, 219] width 143 height 19
type input "Includes all options, attachments, and accessories"
click at [45, 423] on button "Submit" at bounding box center [22, 431] width 45 height 17
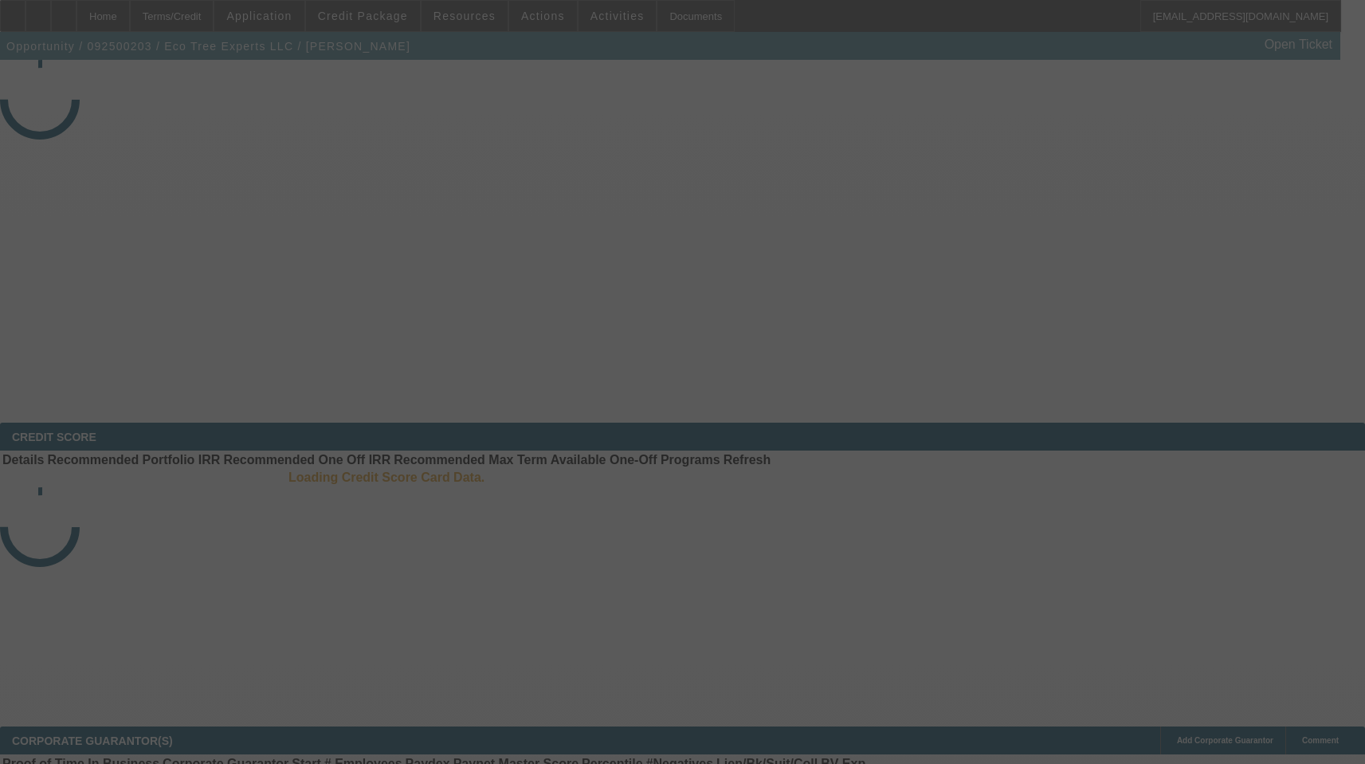
select select "3"
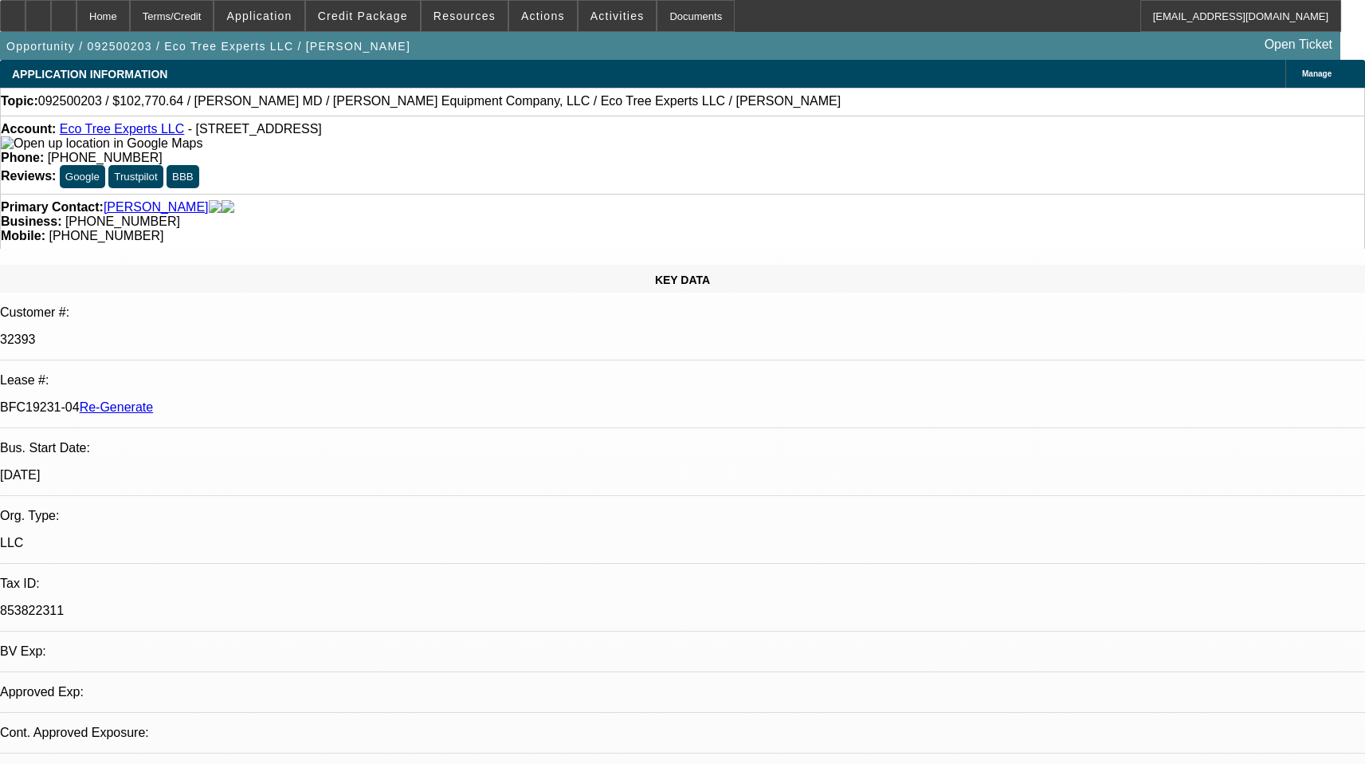
select select "0"
select select "6"
